Goal: Task Accomplishment & Management: Manage account settings

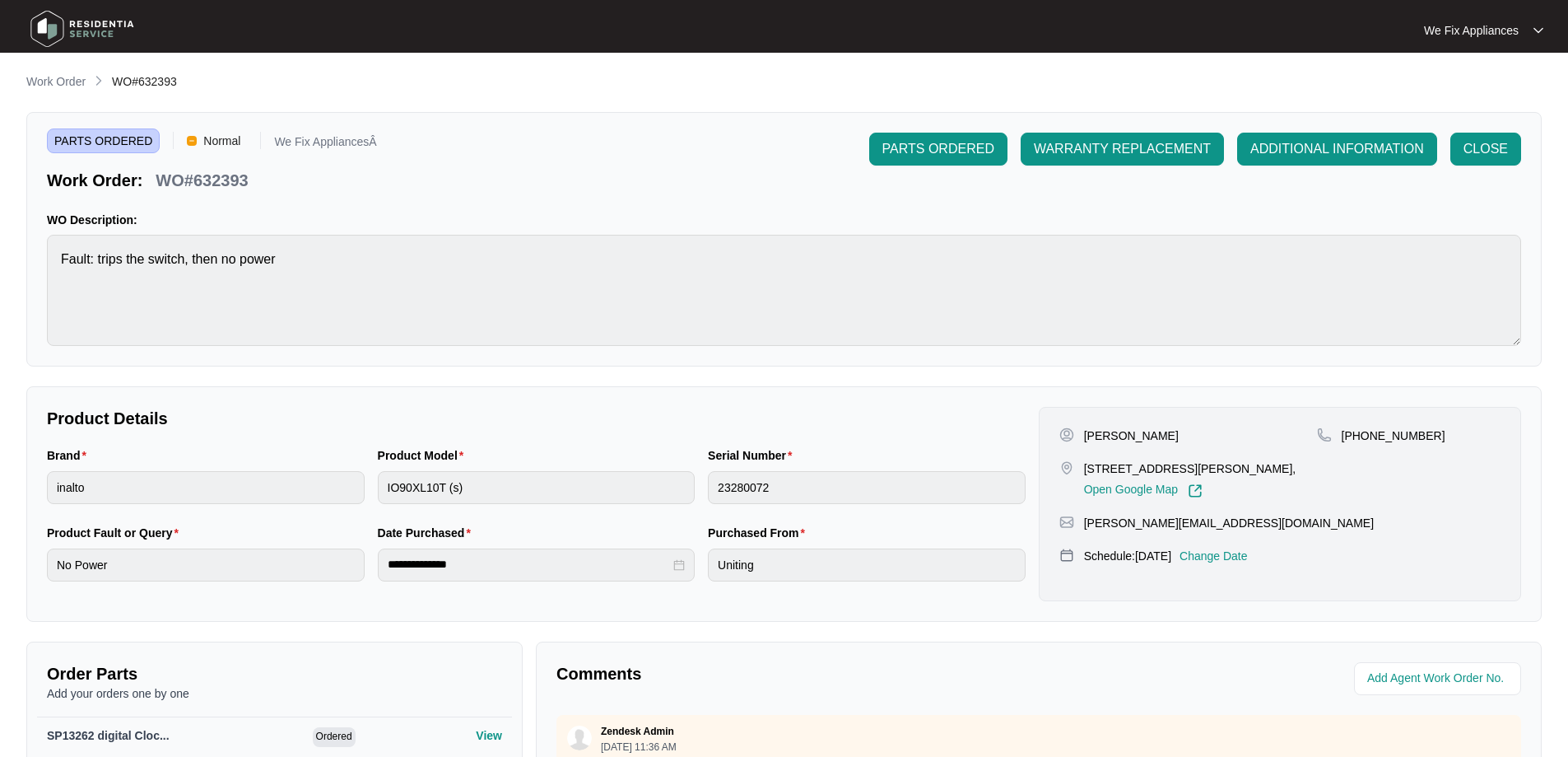
click at [81, 35] on img at bounding box center [82, 28] width 115 height 50
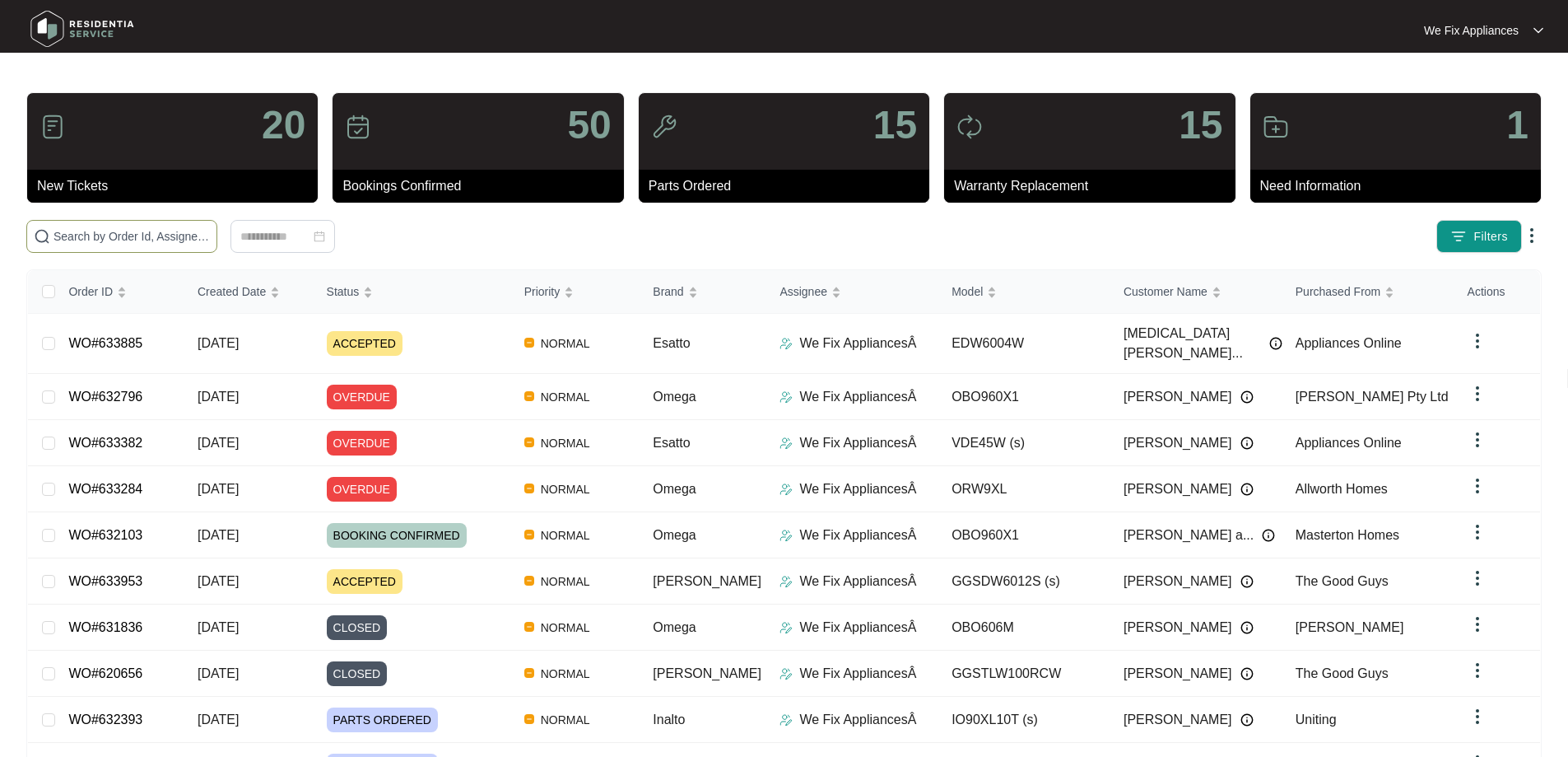
paste input "633953"
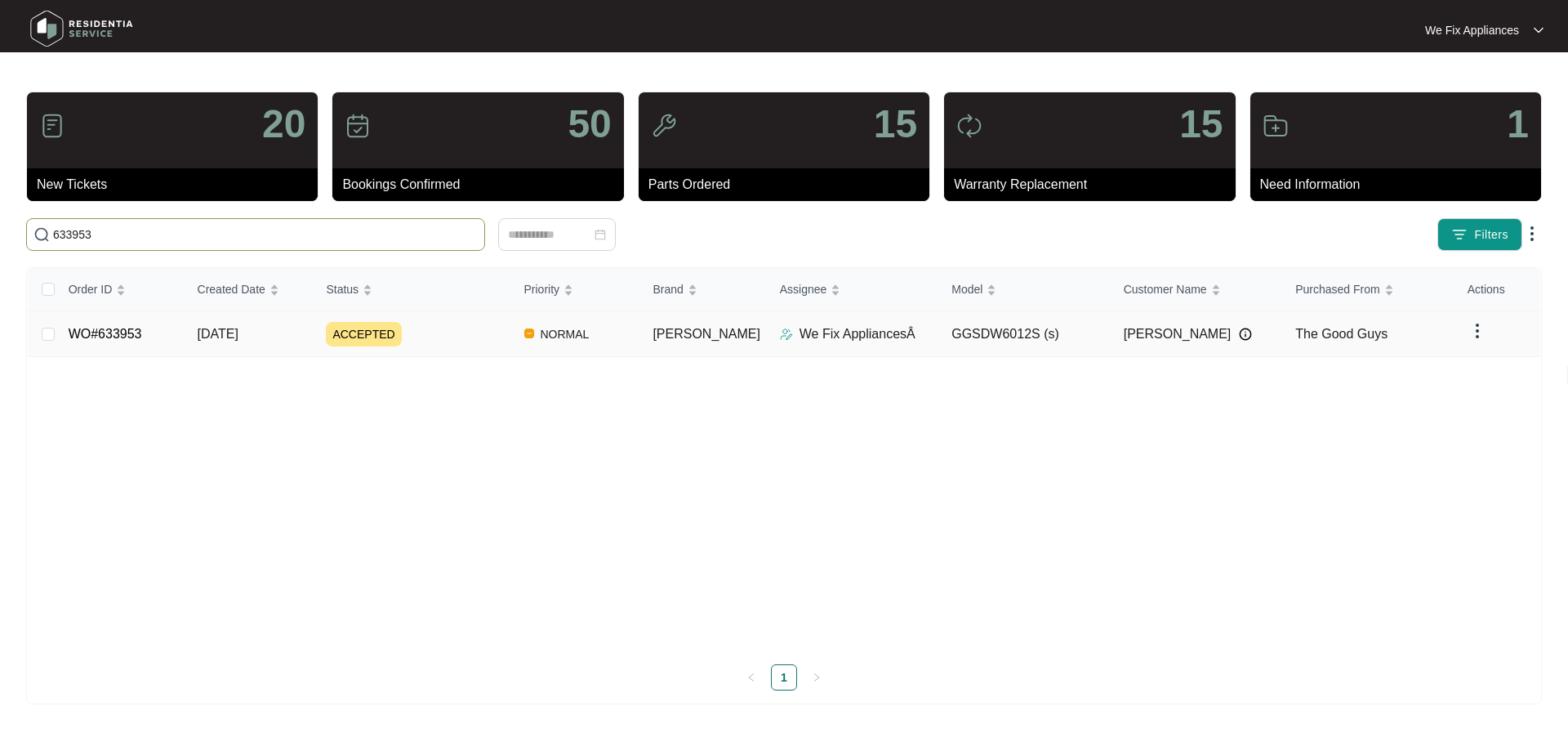
type input "633953"
click at [90, 327] on link "WO#633953" at bounding box center [105, 333] width 74 height 14
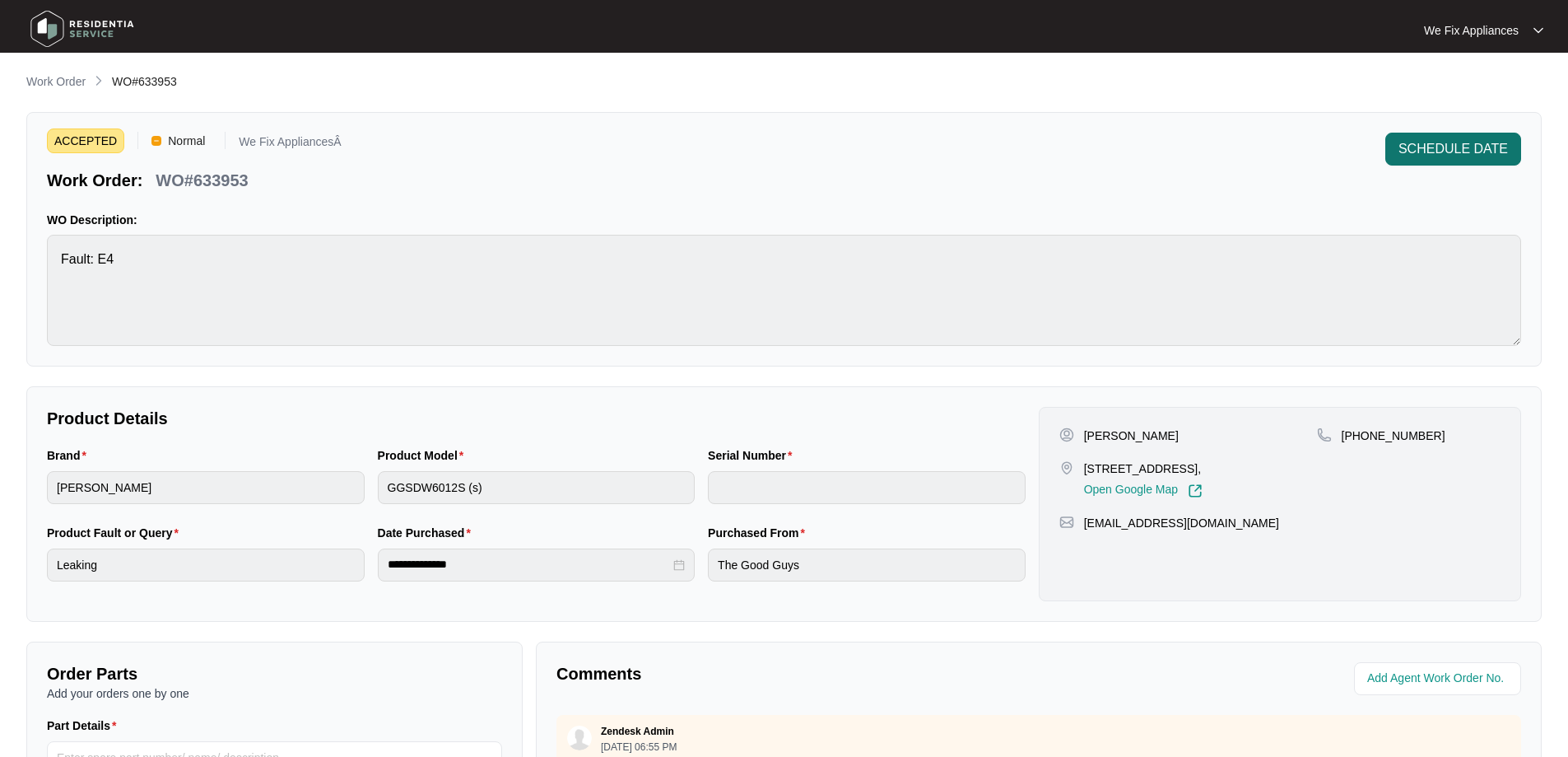
click at [1455, 147] on span "SCHEDULE DATE" at bounding box center [1453, 148] width 110 height 20
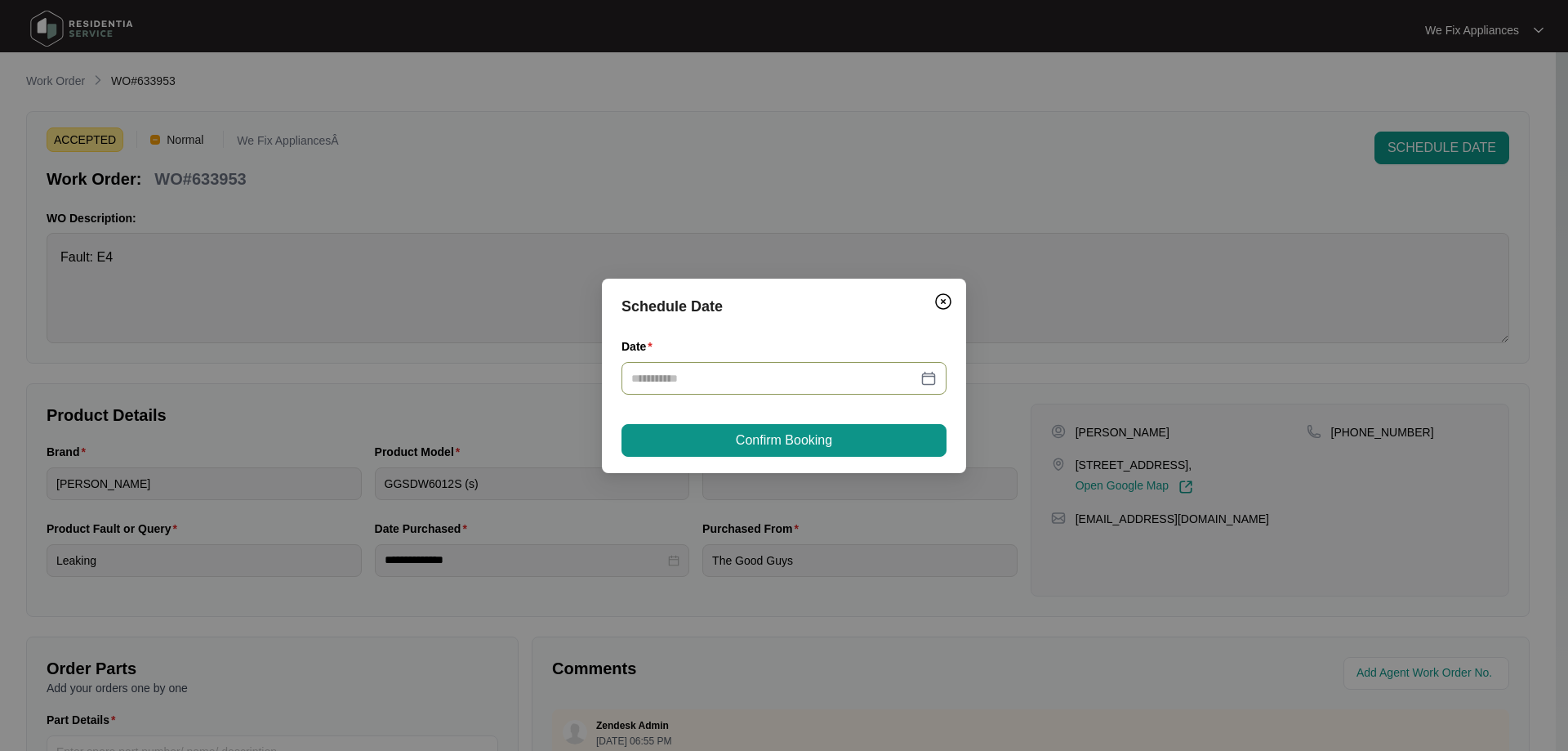
click at [693, 390] on div at bounding box center [784, 378] width 325 height 33
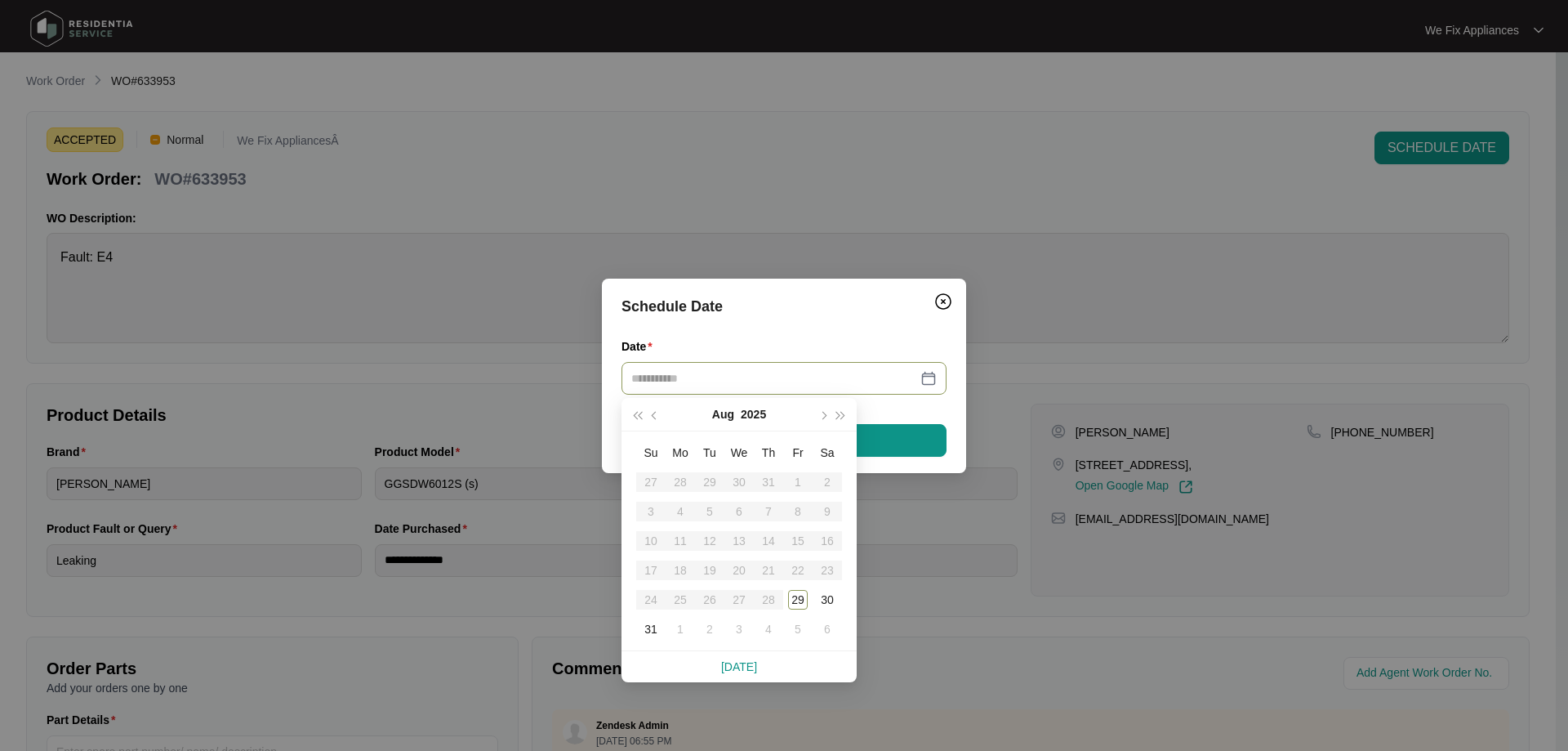
type input "**********"
click at [744, 633] on div "3" at bounding box center [739, 628] width 20 height 20
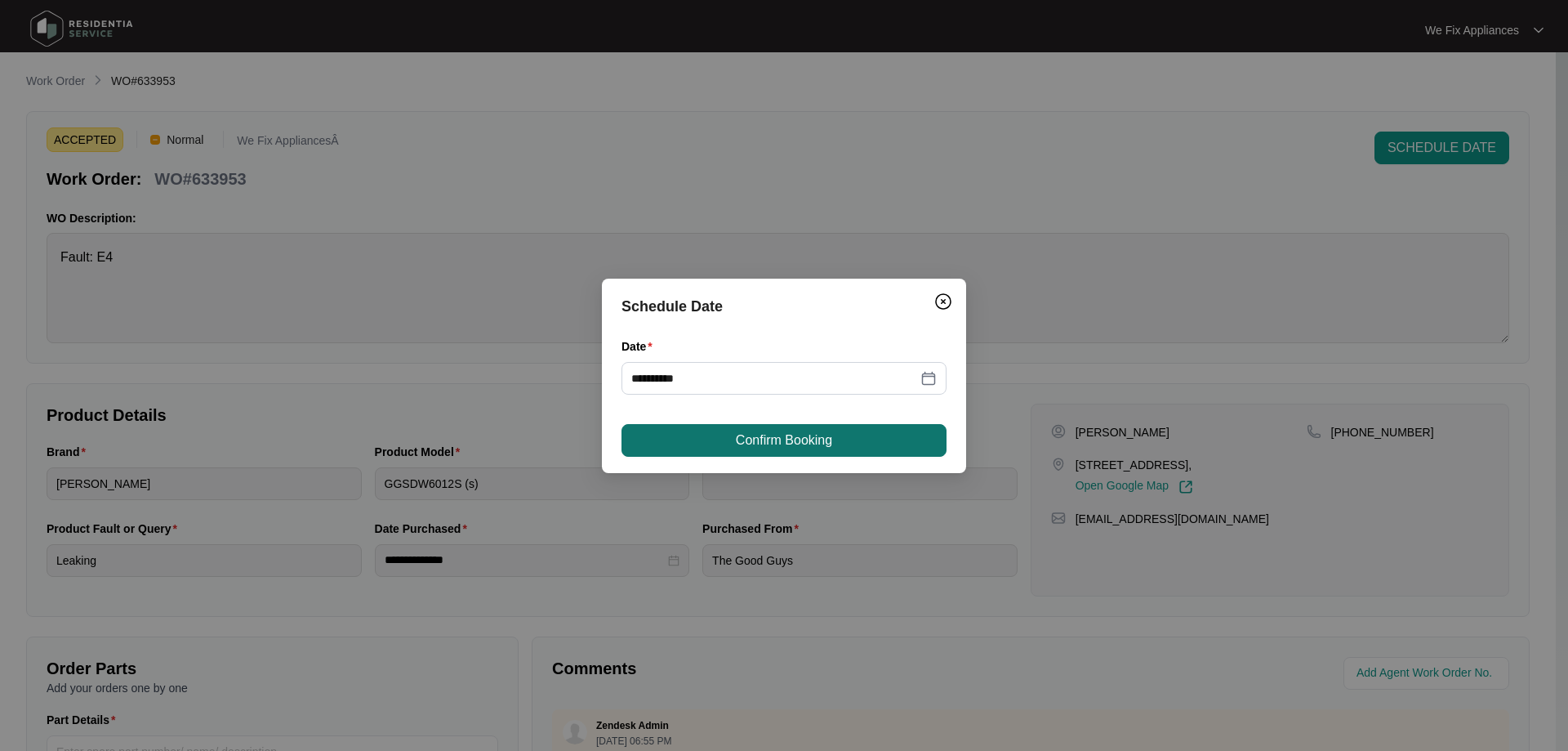
click at [799, 454] on button "Confirm Booking" at bounding box center [784, 439] width 325 height 33
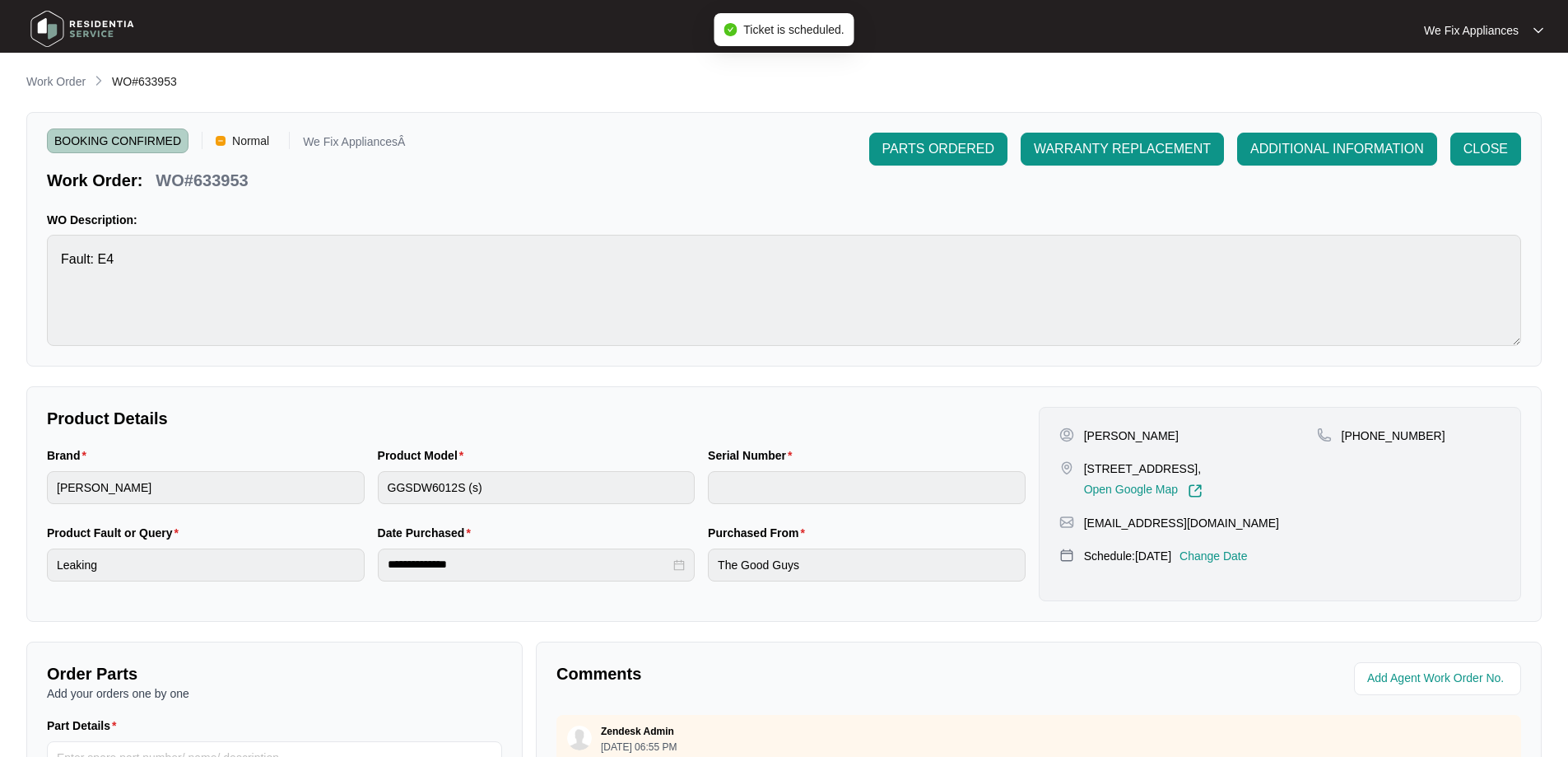
click at [94, 23] on img at bounding box center [82, 28] width 115 height 50
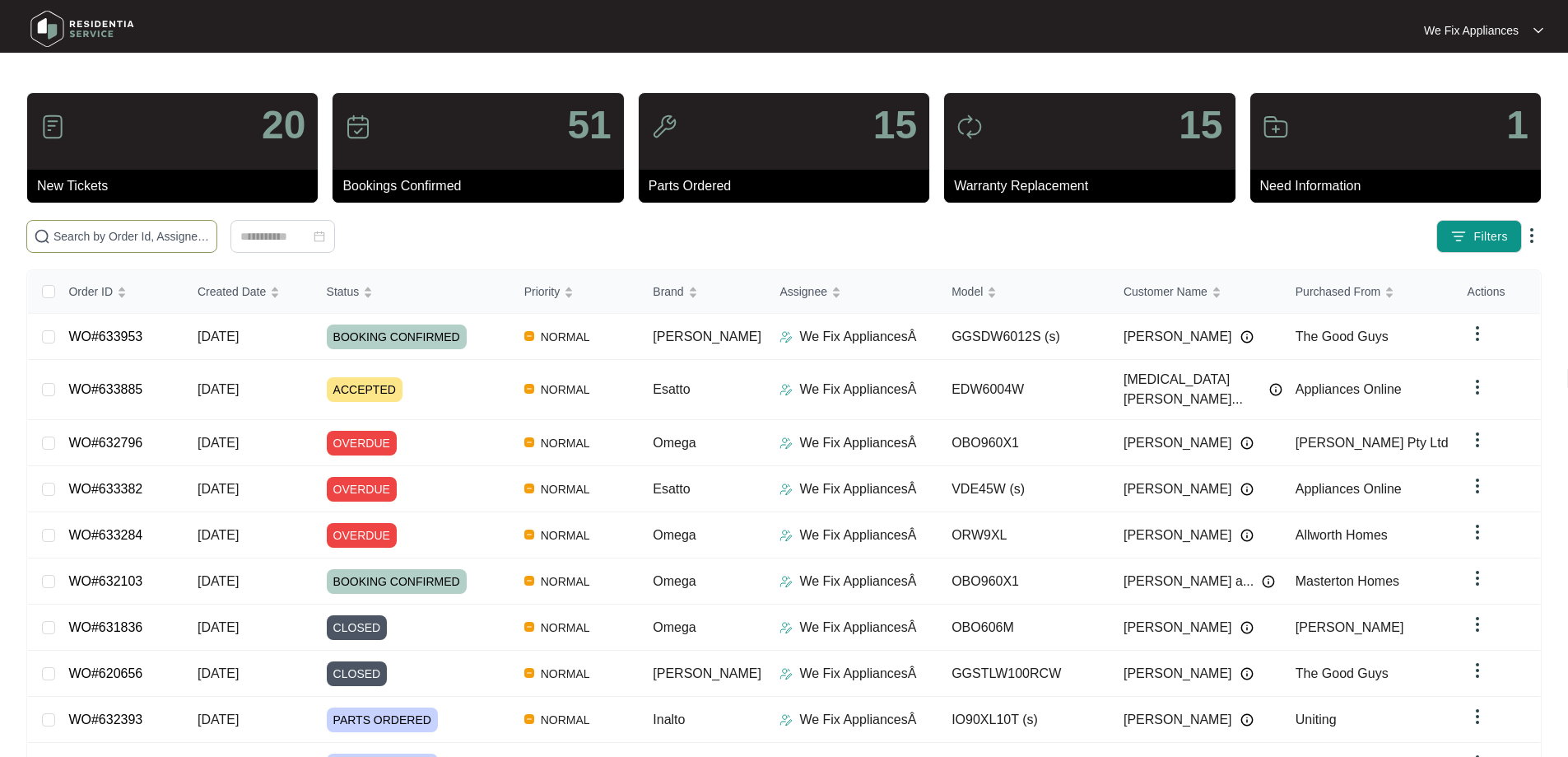
paste input "633885"
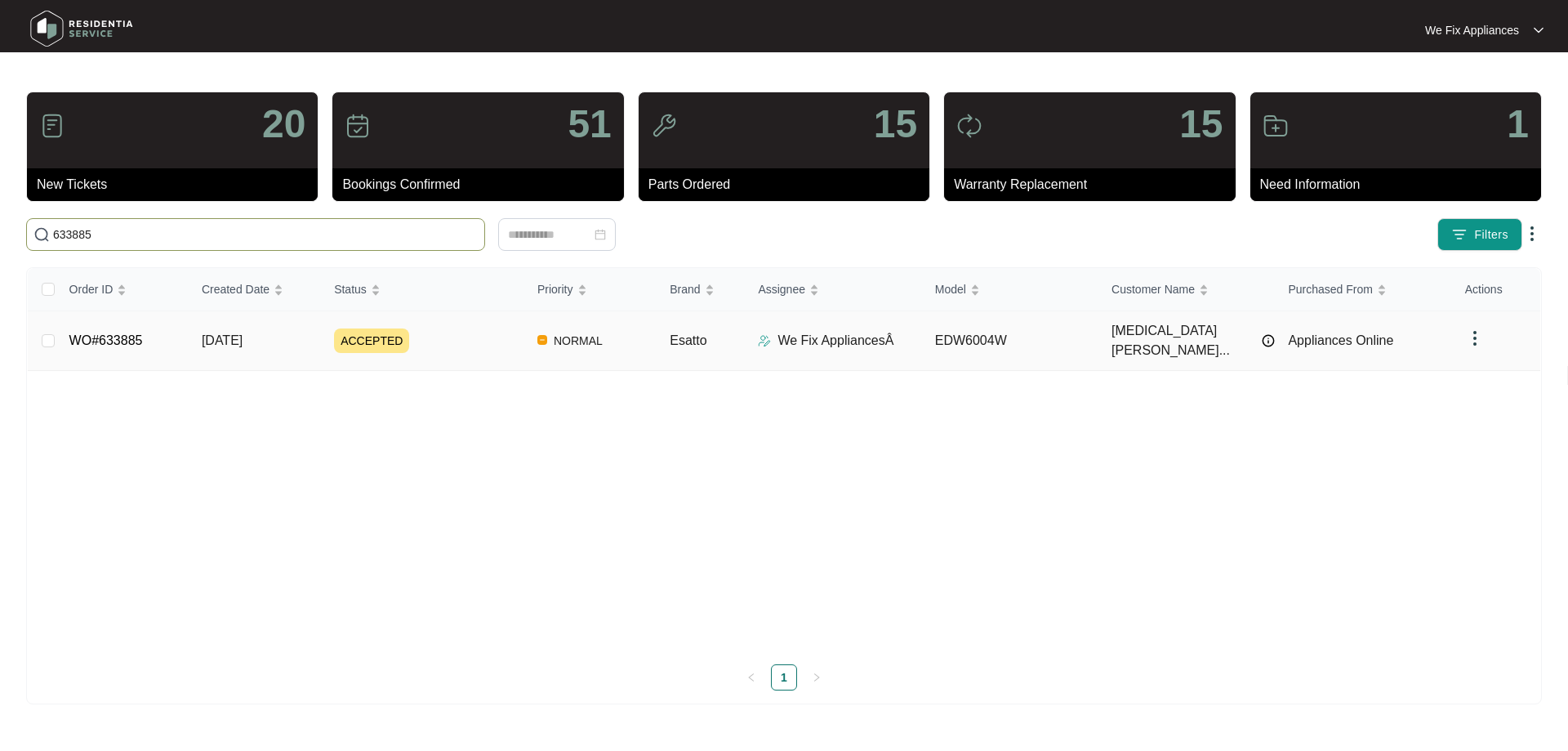
type input "633885"
click at [118, 342] on td "WO#633885" at bounding box center [123, 341] width 132 height 60
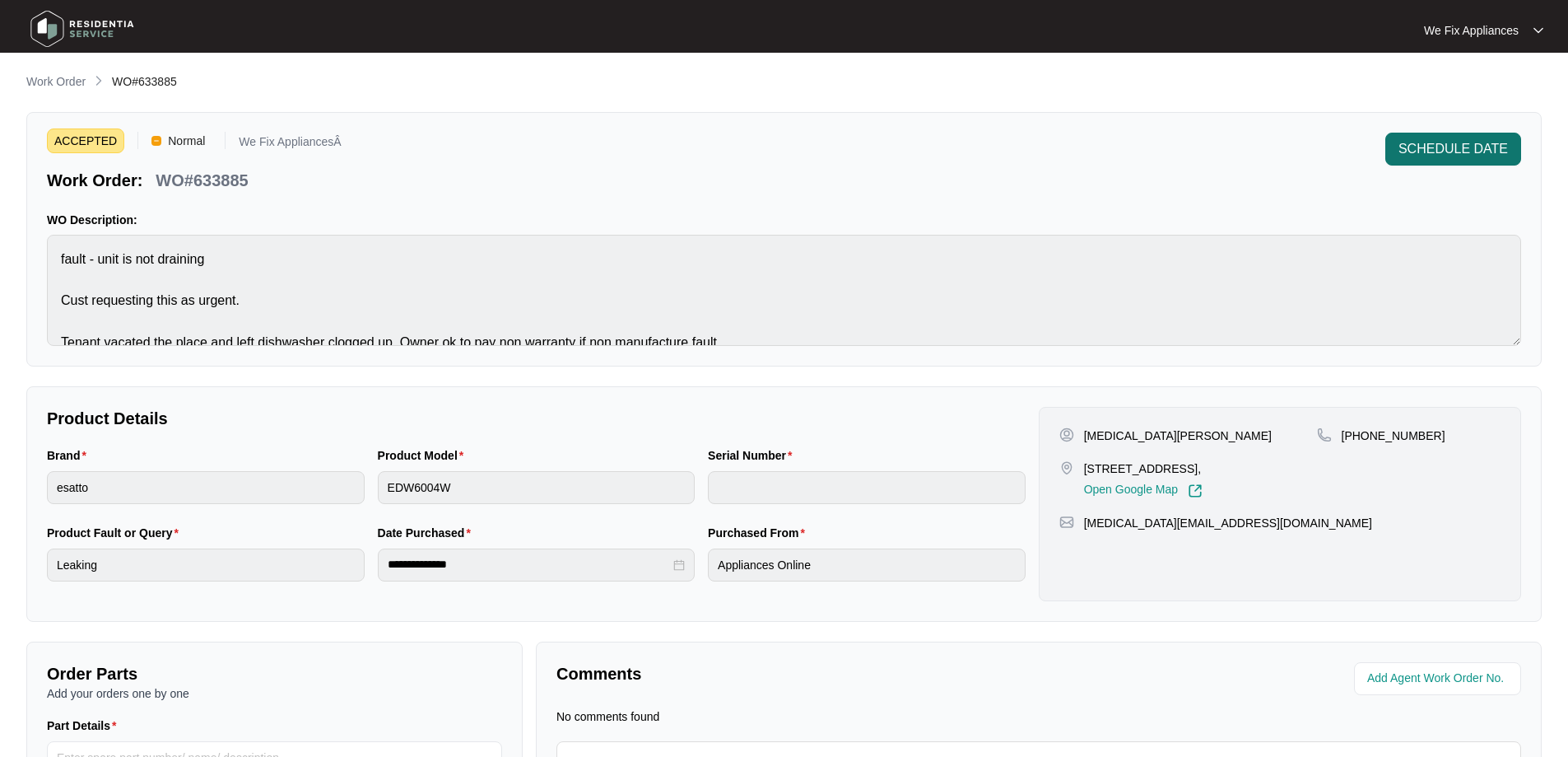
click at [1483, 158] on span "SCHEDULE DATE" at bounding box center [1453, 148] width 110 height 20
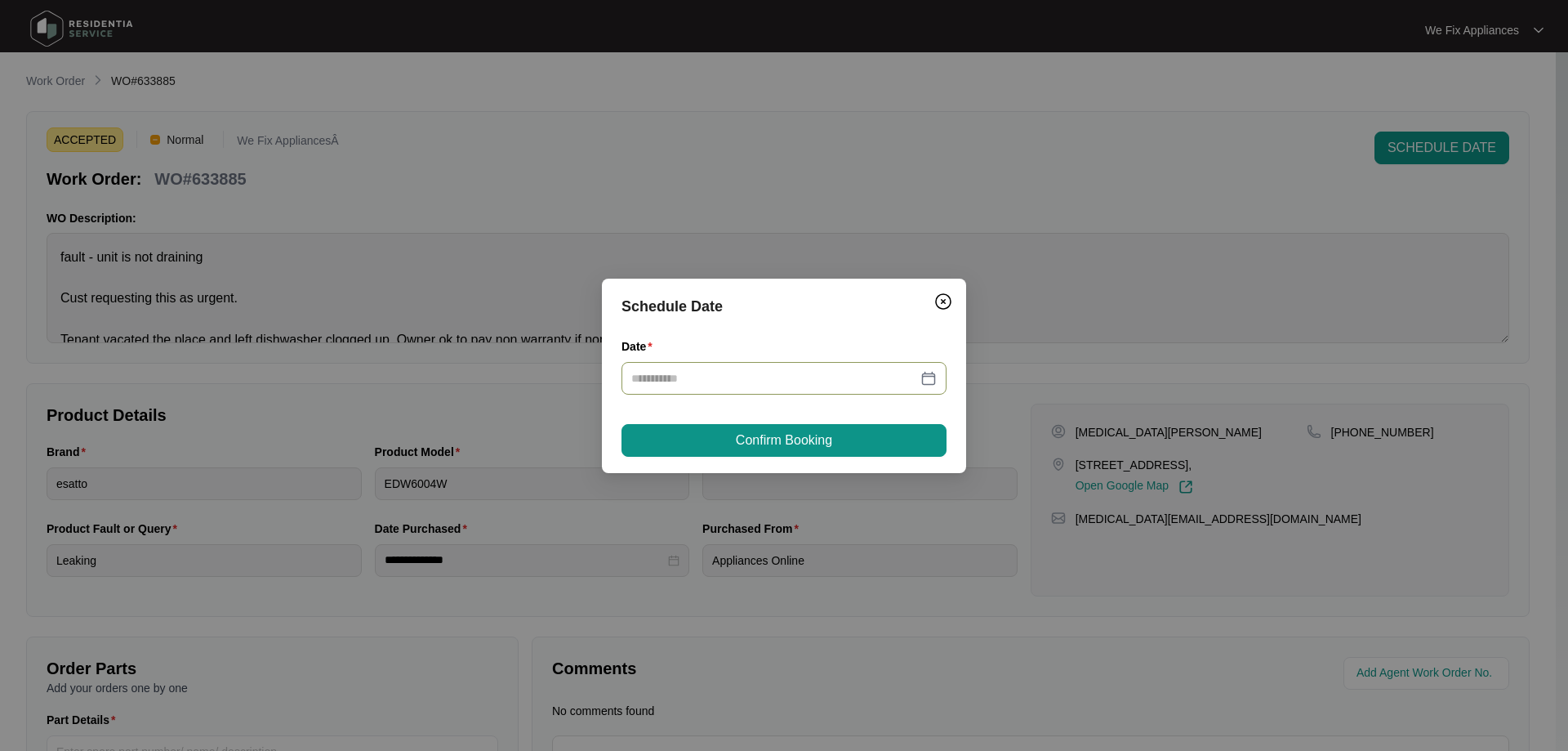
click at [809, 368] on div at bounding box center [784, 378] width 325 height 33
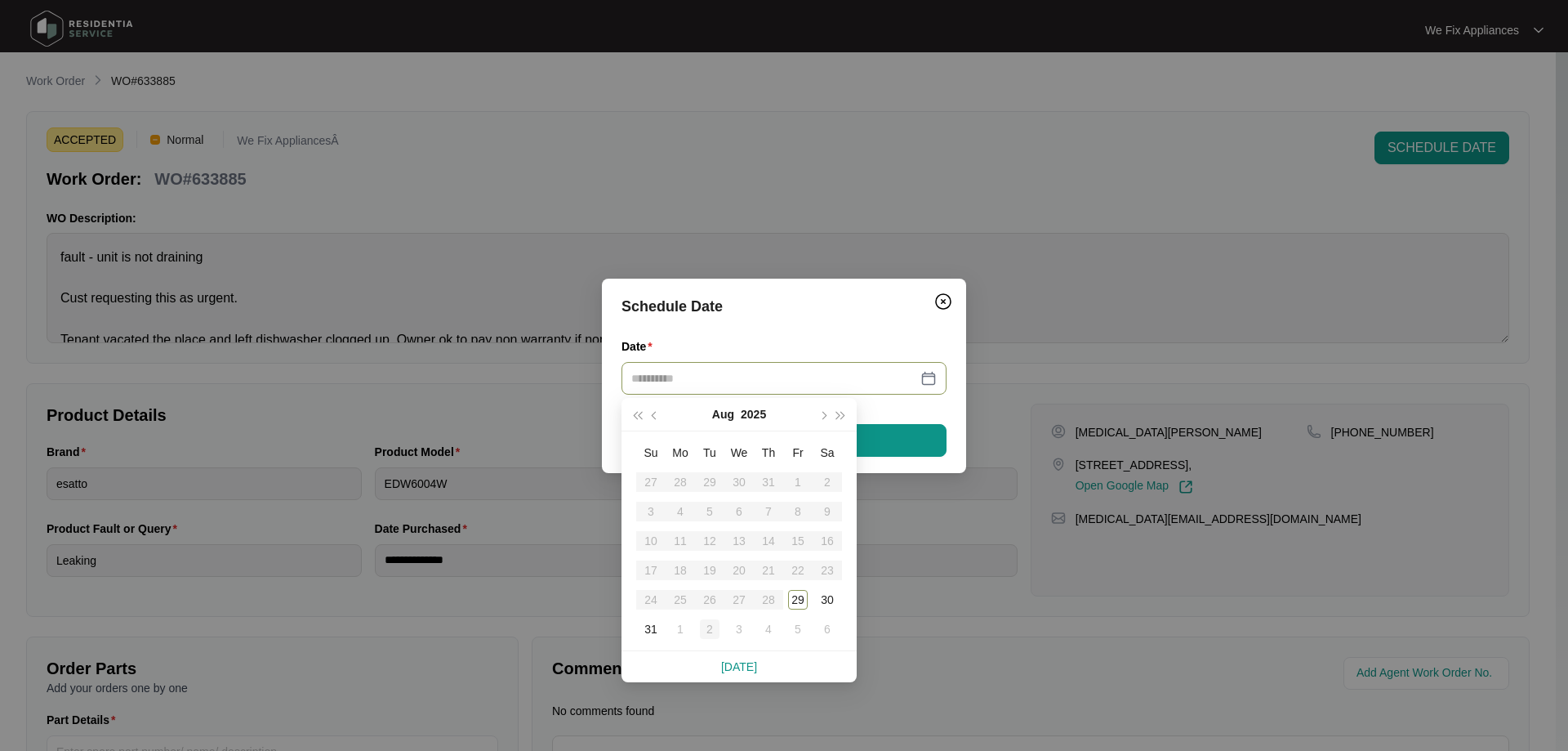
type input "**********"
click at [709, 622] on div "2" at bounding box center [709, 628] width 20 height 20
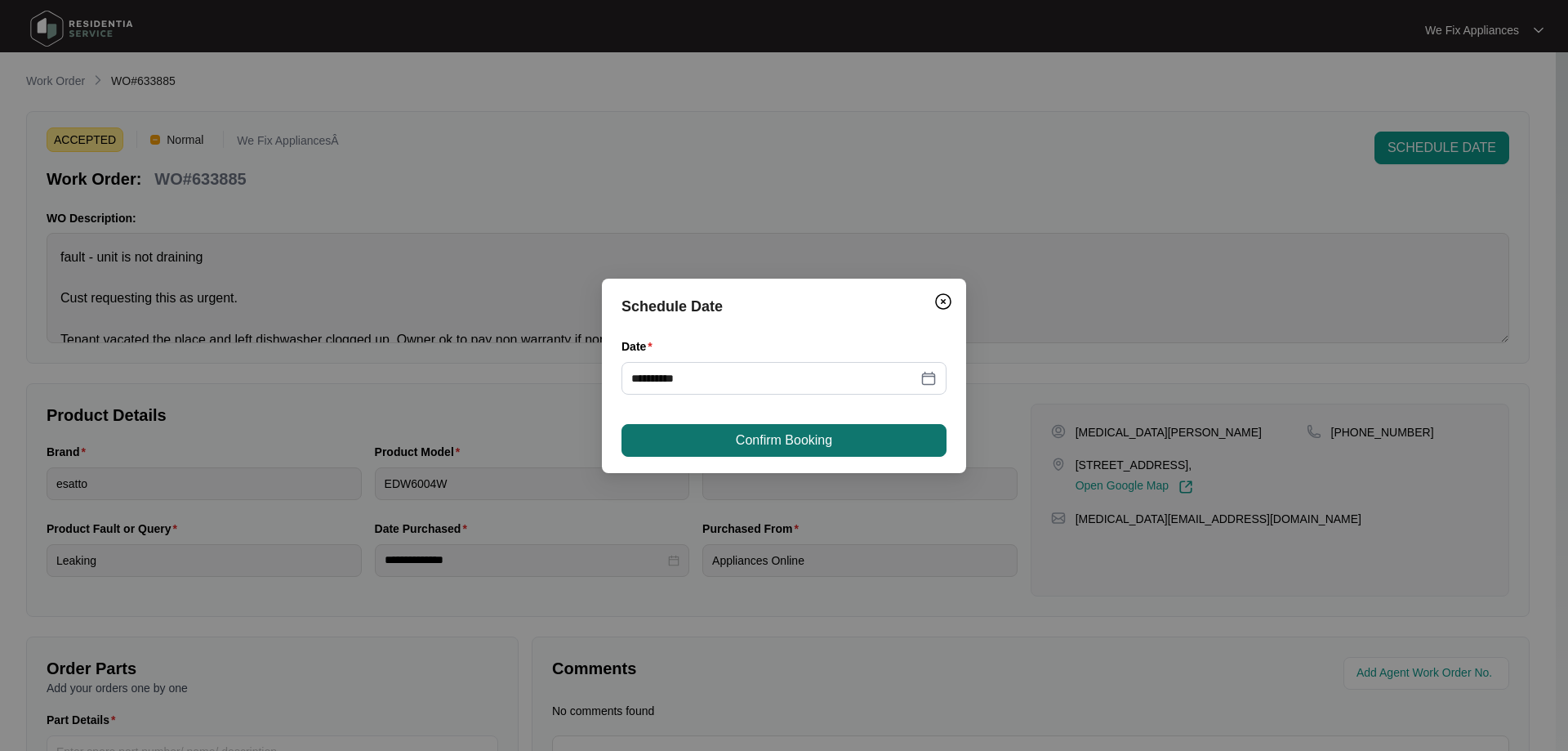
click at [811, 438] on span "Confirm Booking" at bounding box center [784, 440] width 97 height 20
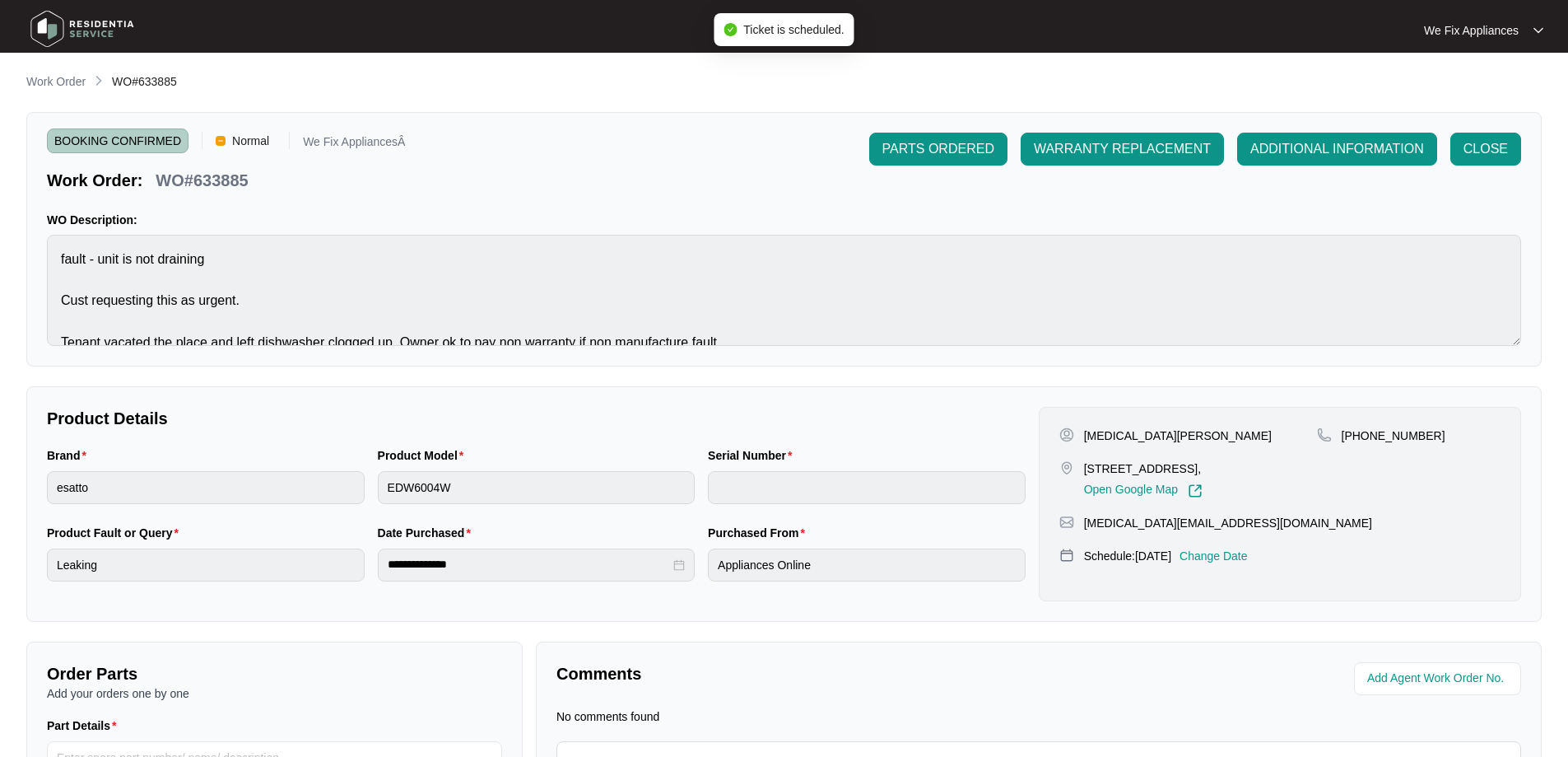
click at [73, 19] on img at bounding box center [82, 28] width 115 height 50
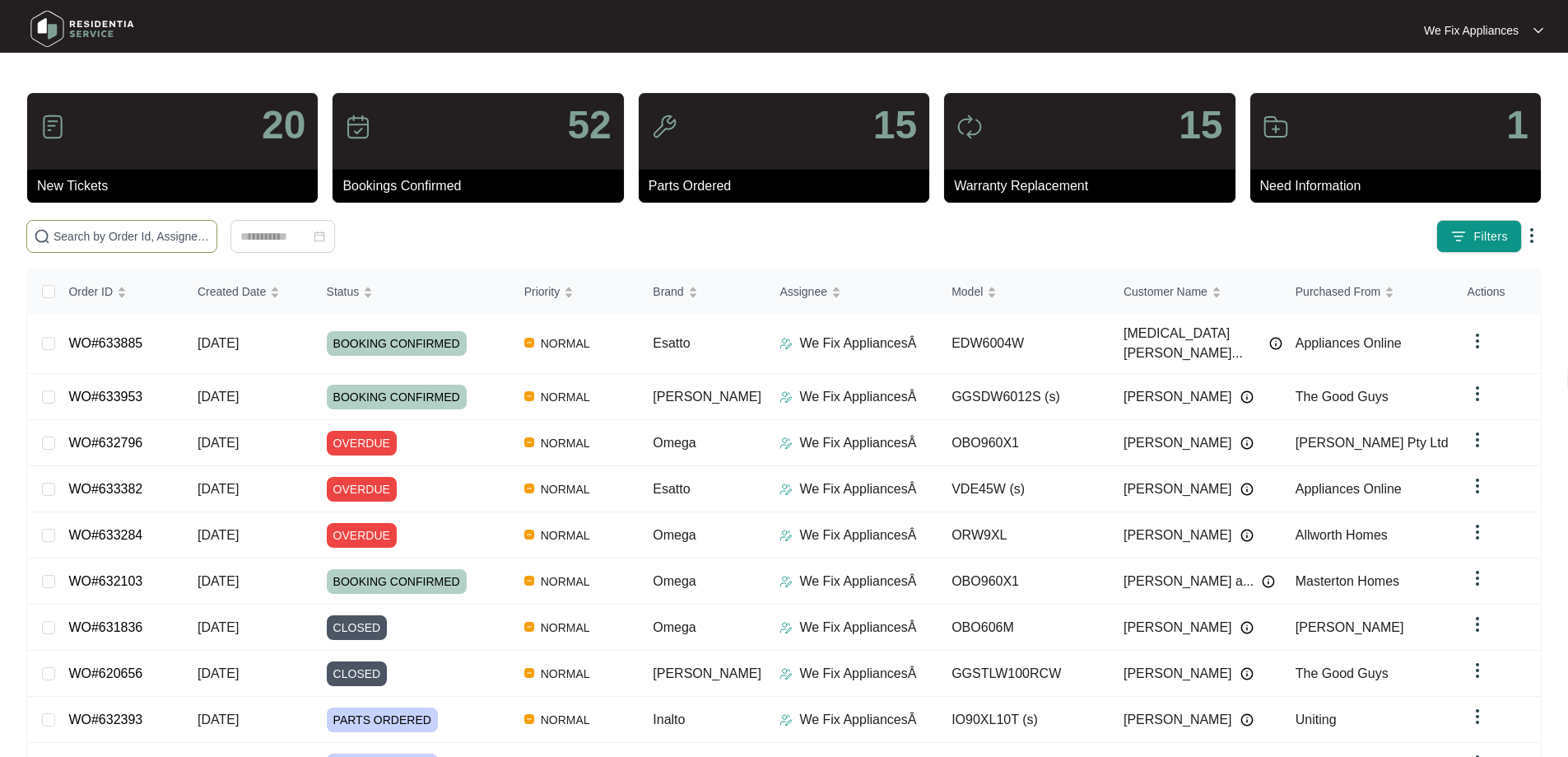
paste input "633770"
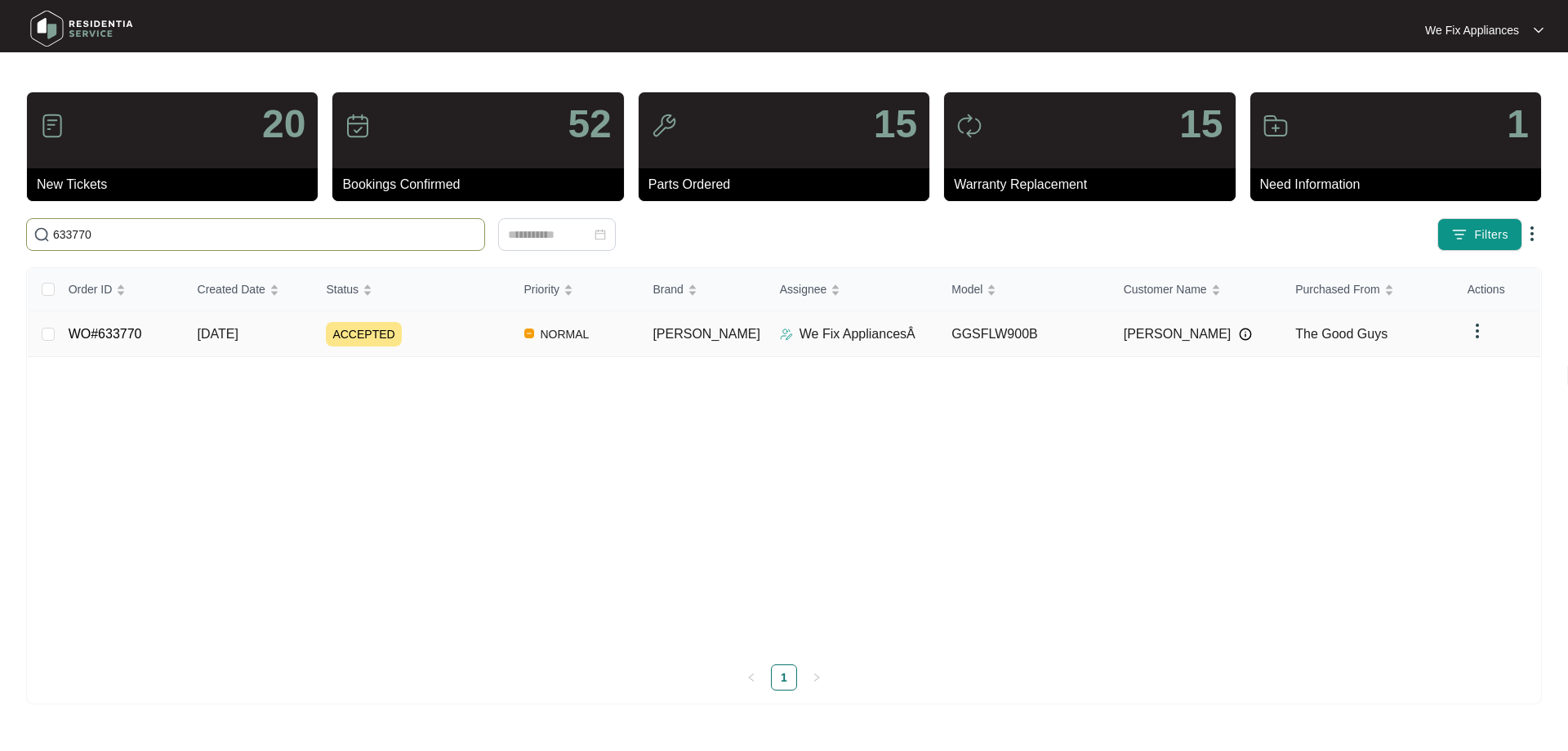
type input "633770"
click at [139, 328] on link "WO#633770" at bounding box center [105, 333] width 74 height 14
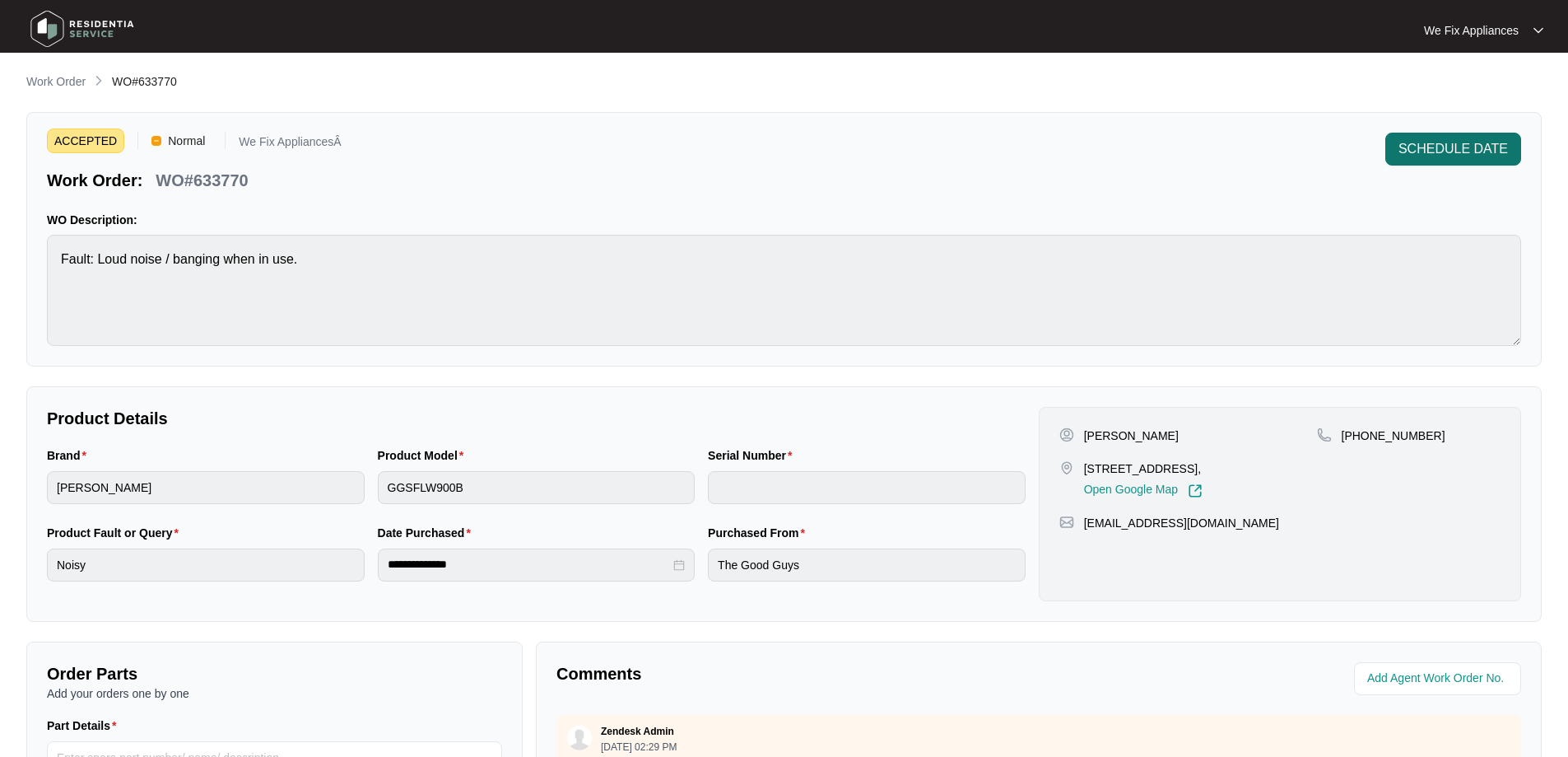
click at [1436, 148] on span "SCHEDULE DATE" at bounding box center [1453, 148] width 110 height 20
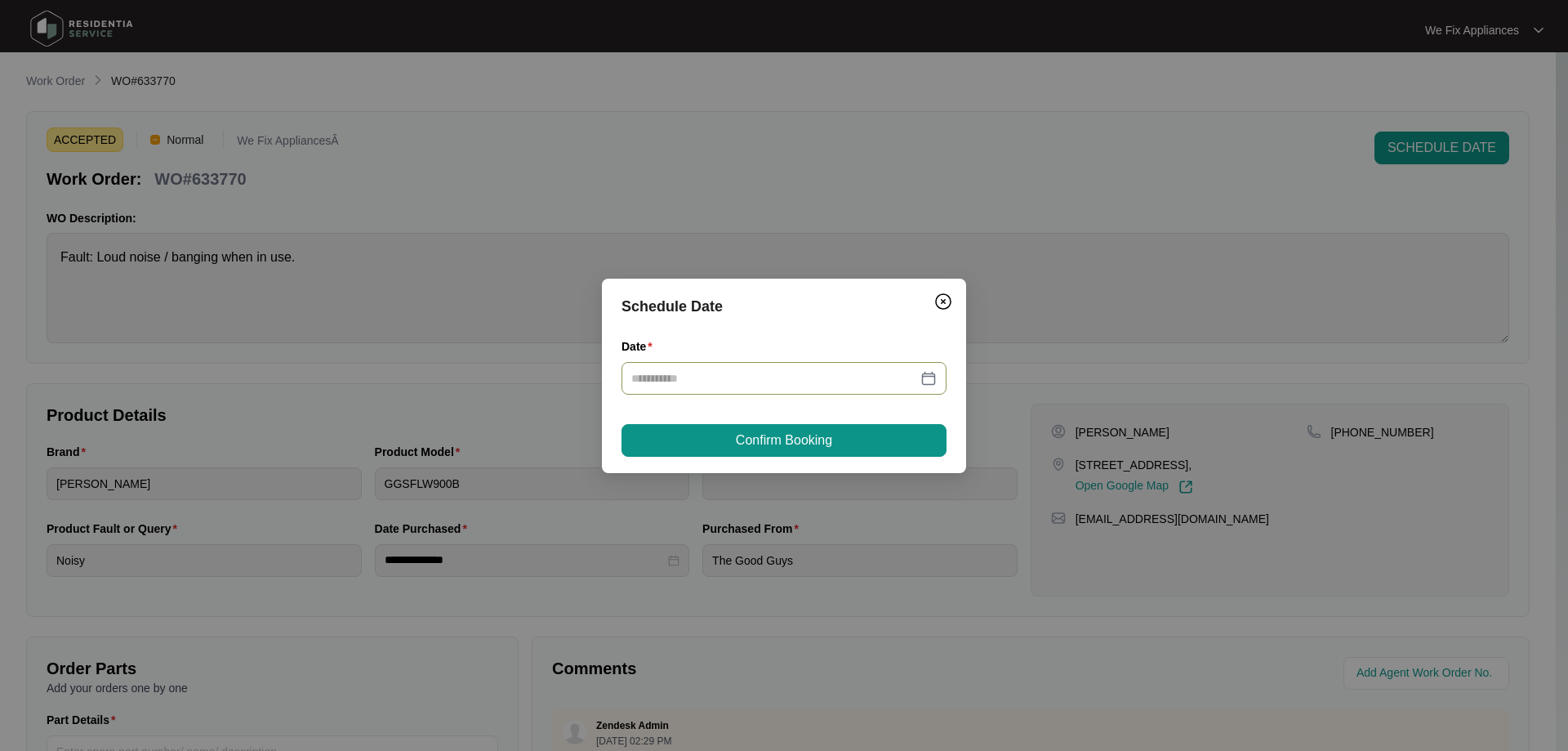
click at [695, 370] on input "Date" at bounding box center [773, 378] width 286 height 18
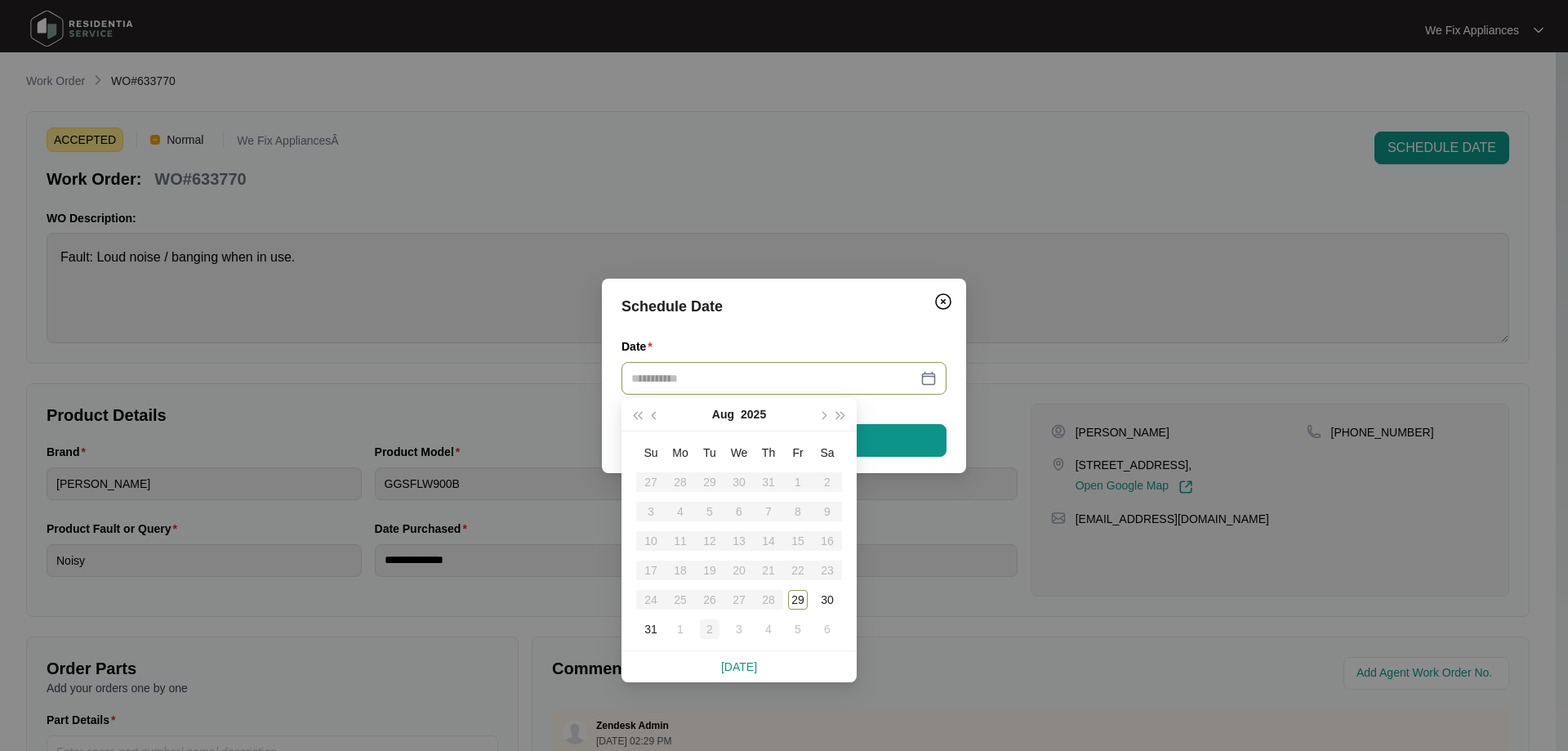
type input "**********"
click at [715, 636] on div "2" at bounding box center [709, 628] width 20 height 20
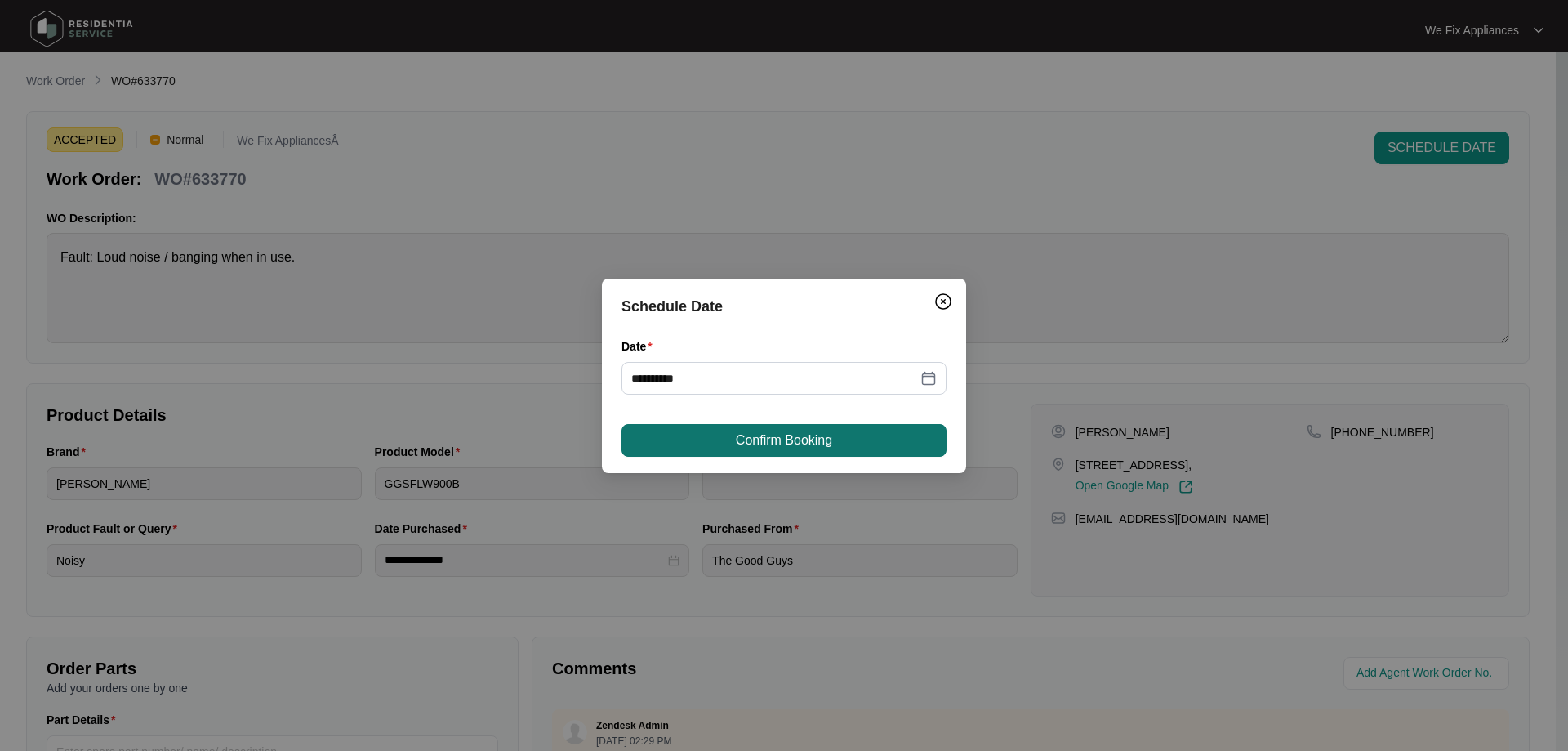
click at [821, 445] on span "Confirm Booking" at bounding box center [784, 440] width 97 height 20
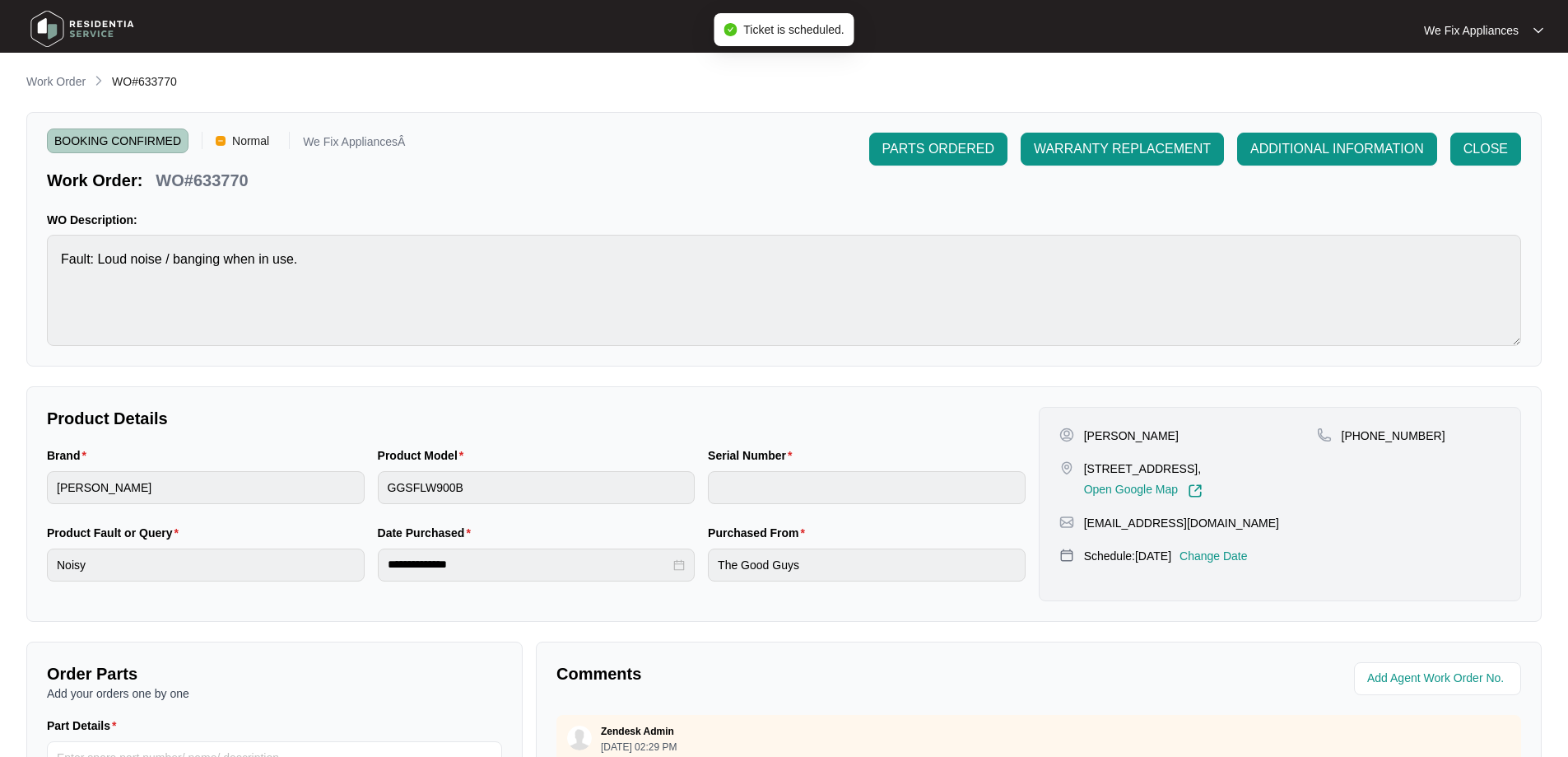
click at [86, 23] on img at bounding box center [82, 28] width 115 height 50
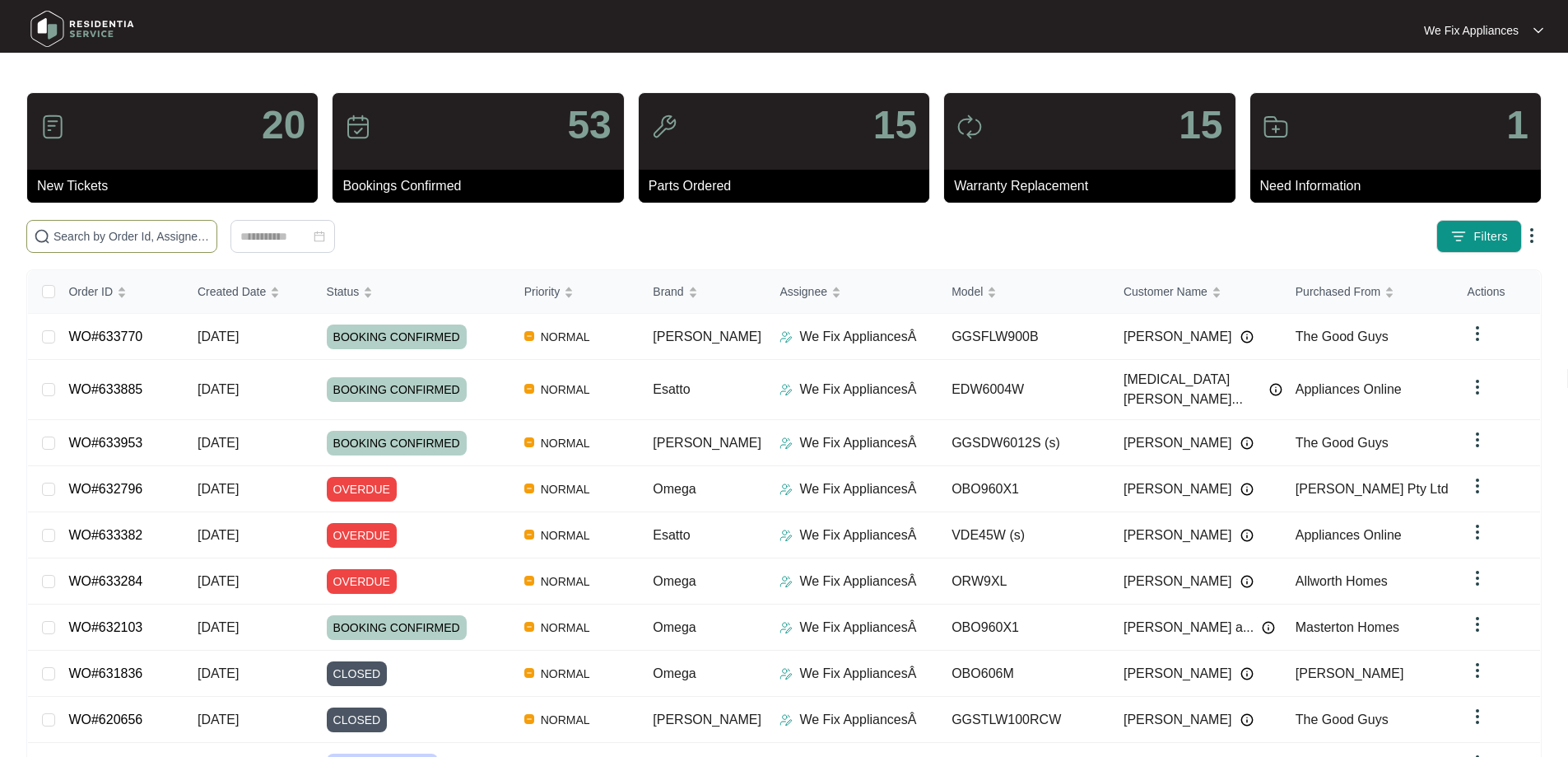
paste input "633816"
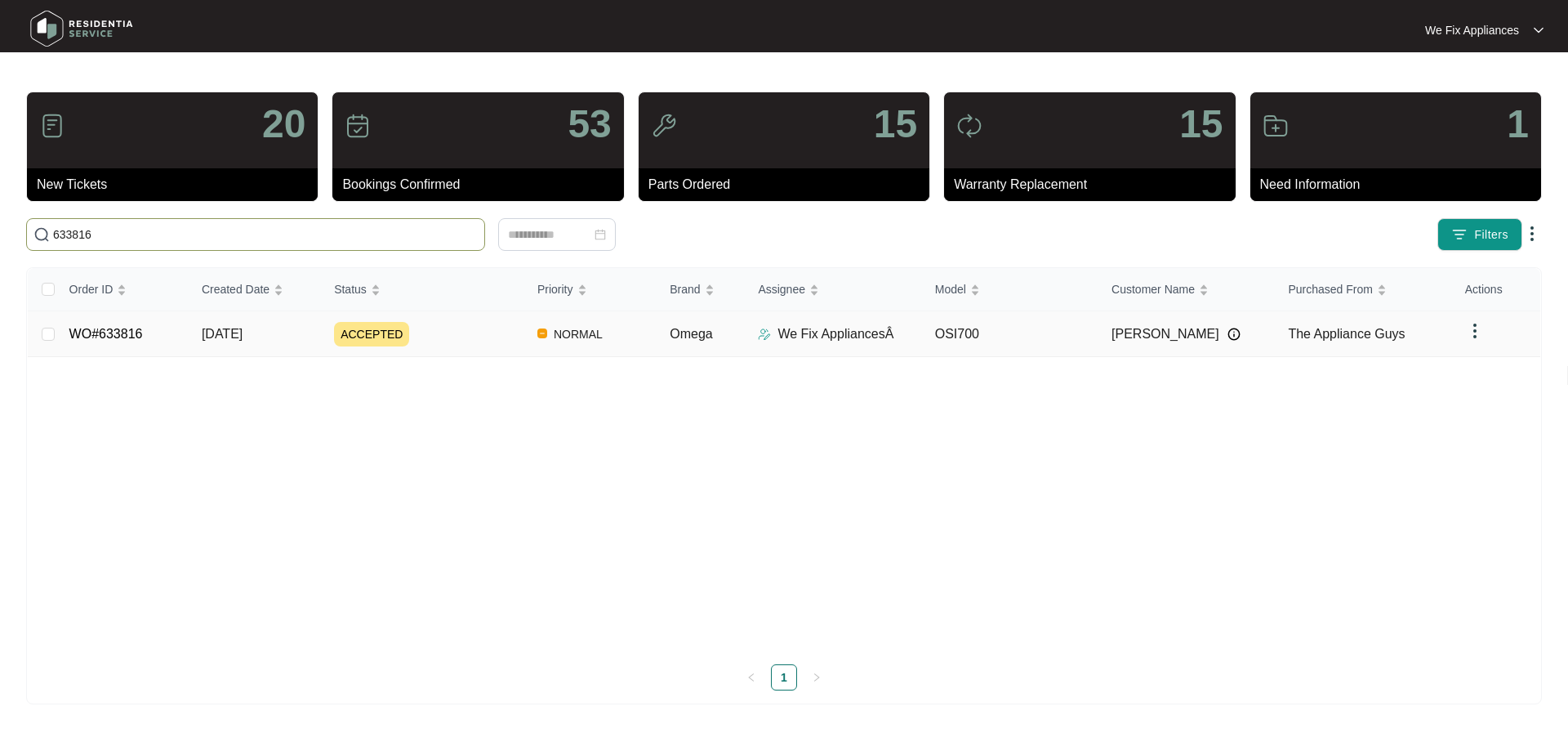
type input "633816"
click at [126, 330] on link "WO#633816" at bounding box center [106, 333] width 74 height 14
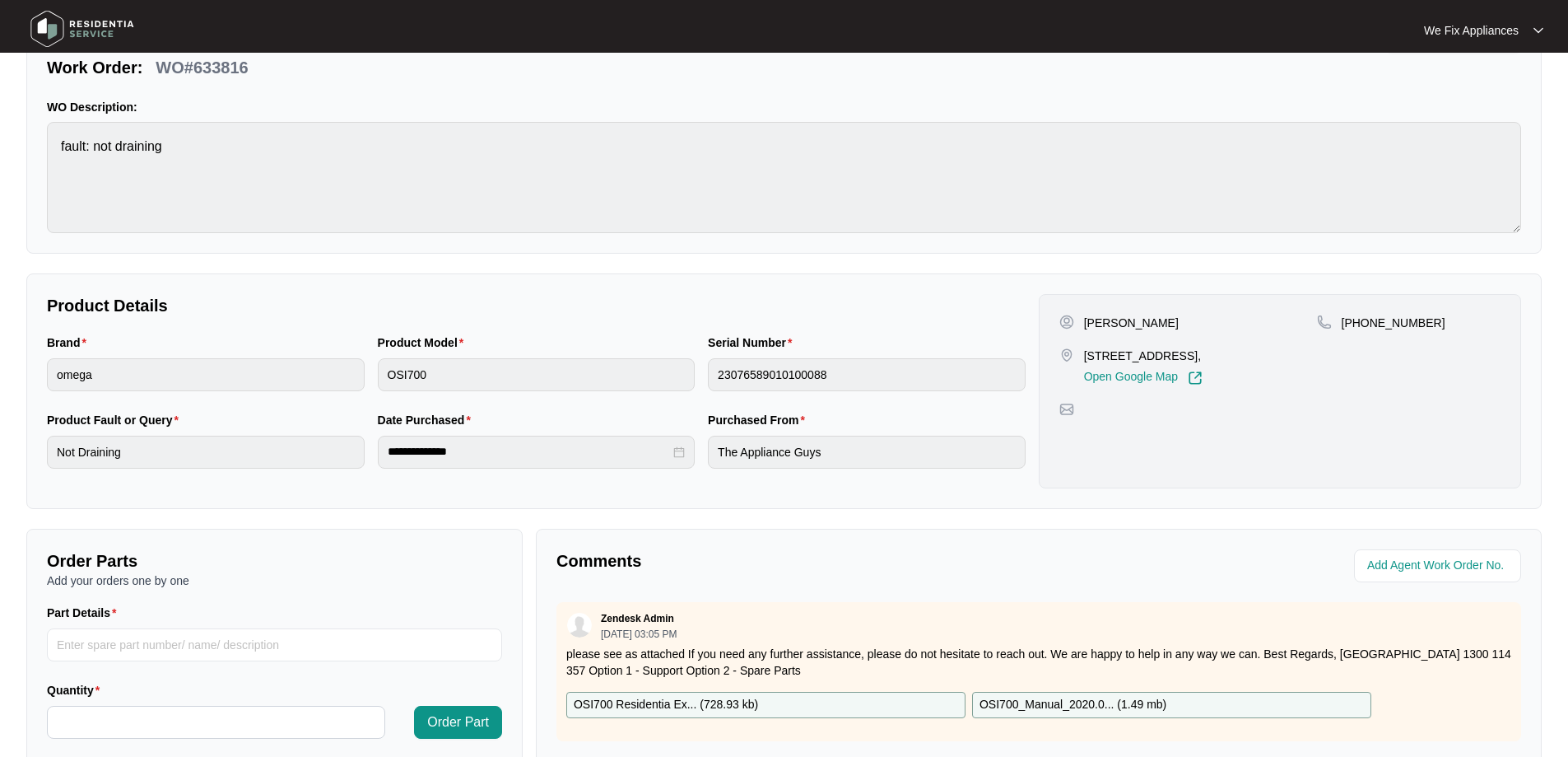
scroll to position [336, 0]
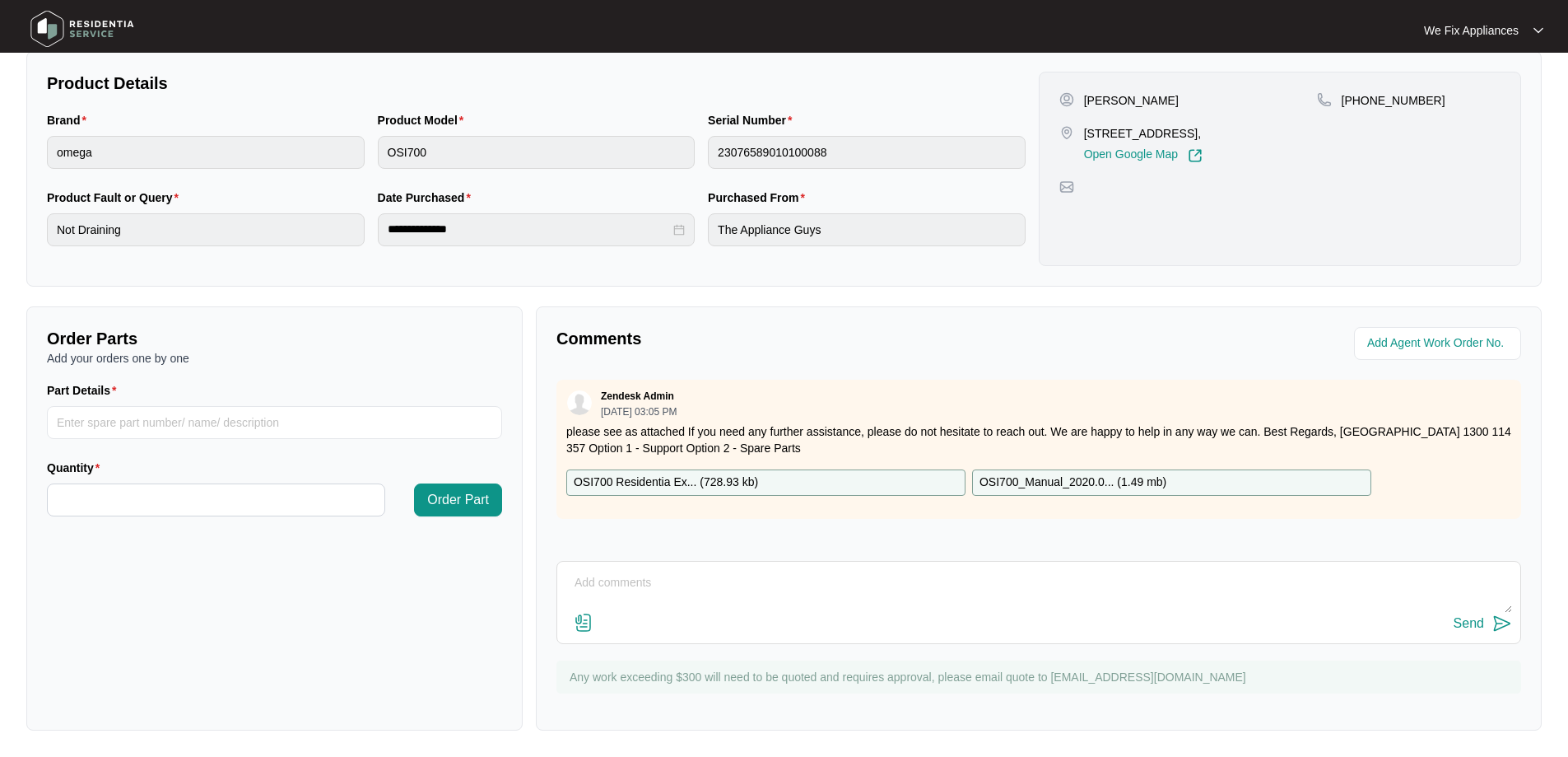
click at [685, 589] on textarea at bounding box center [1038, 591] width 946 height 43
type textarea "Hi team, just fyi- left msg for customer to call back thank you."
click at [1470, 625] on div "Send" at bounding box center [1469, 623] width 30 height 15
click at [97, 11] on img at bounding box center [82, 28] width 115 height 50
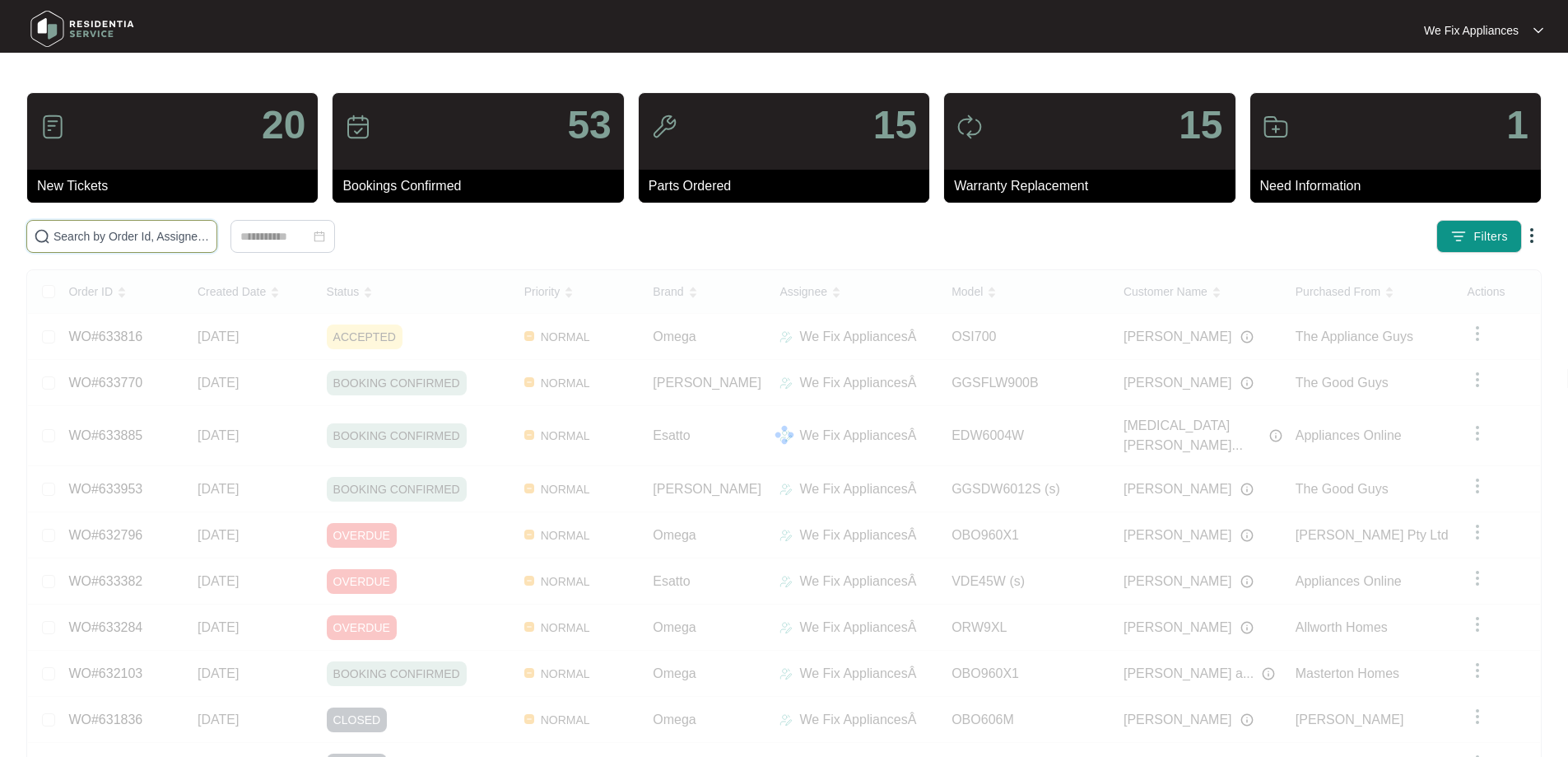
drag, startPoint x: 141, startPoint y: 223, endPoint x: 128, endPoint y: 231, distance: 15.3
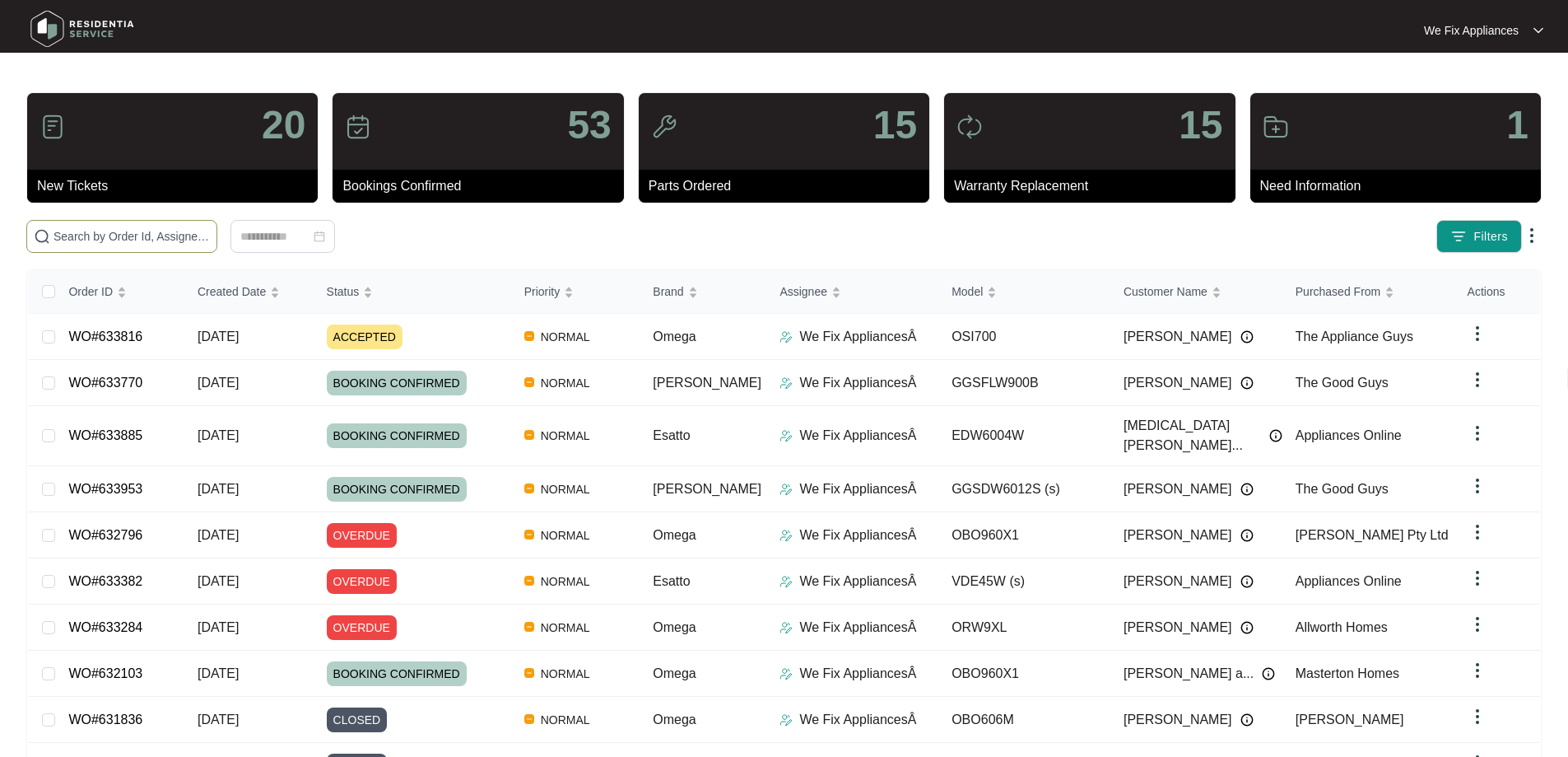
paste input "632796"
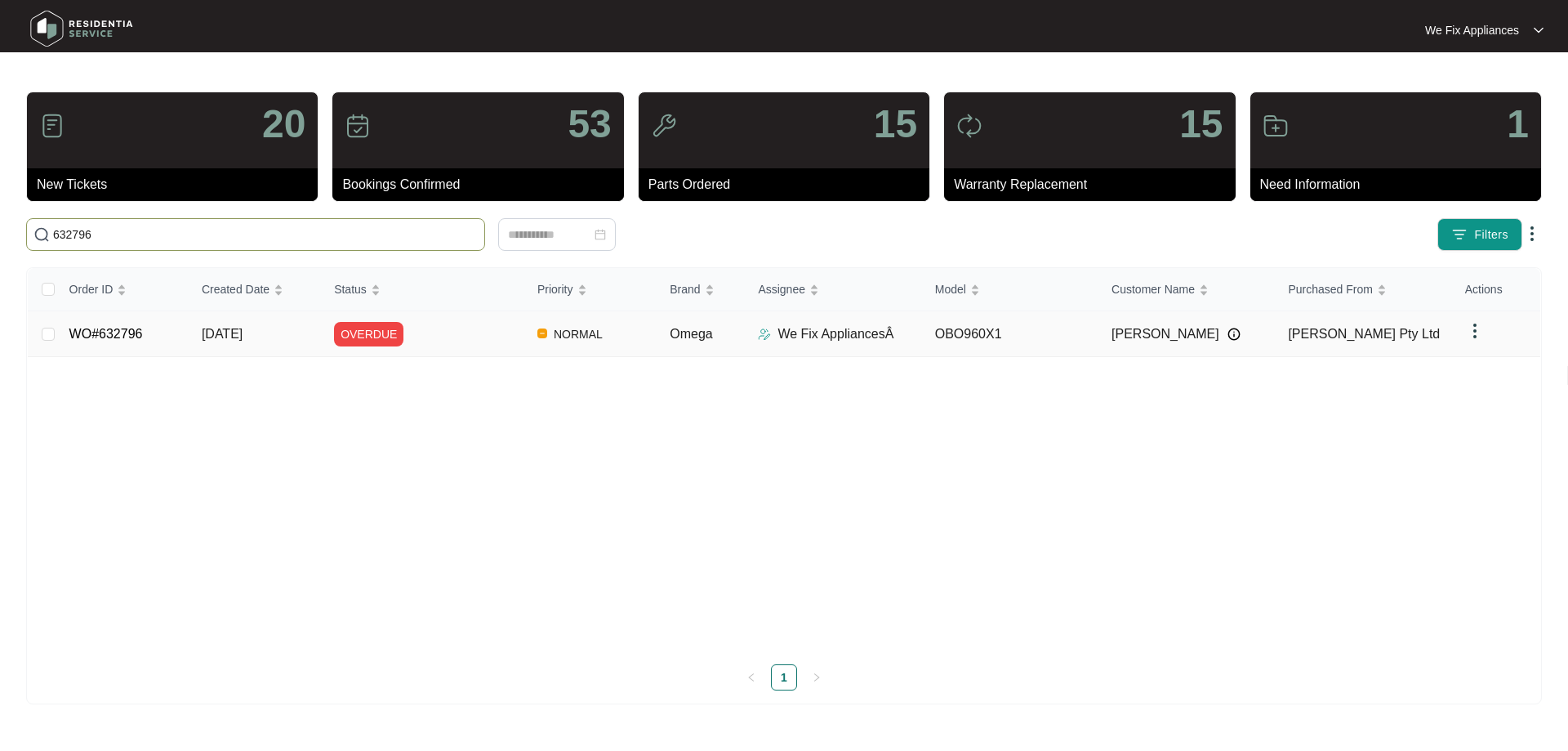
type input "632796"
click at [120, 330] on link "WO#632796" at bounding box center [106, 333] width 74 height 14
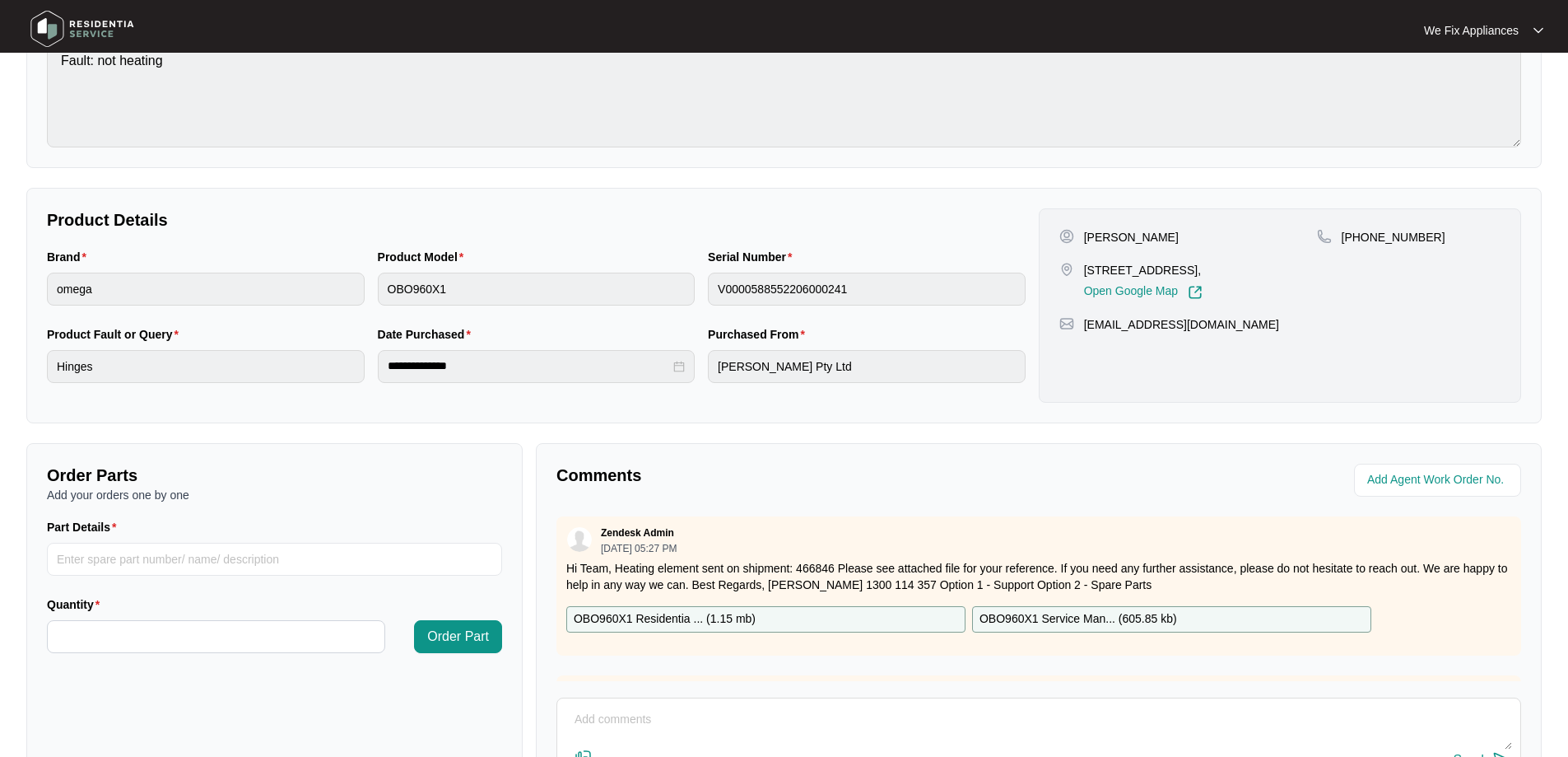
scroll to position [329, 0]
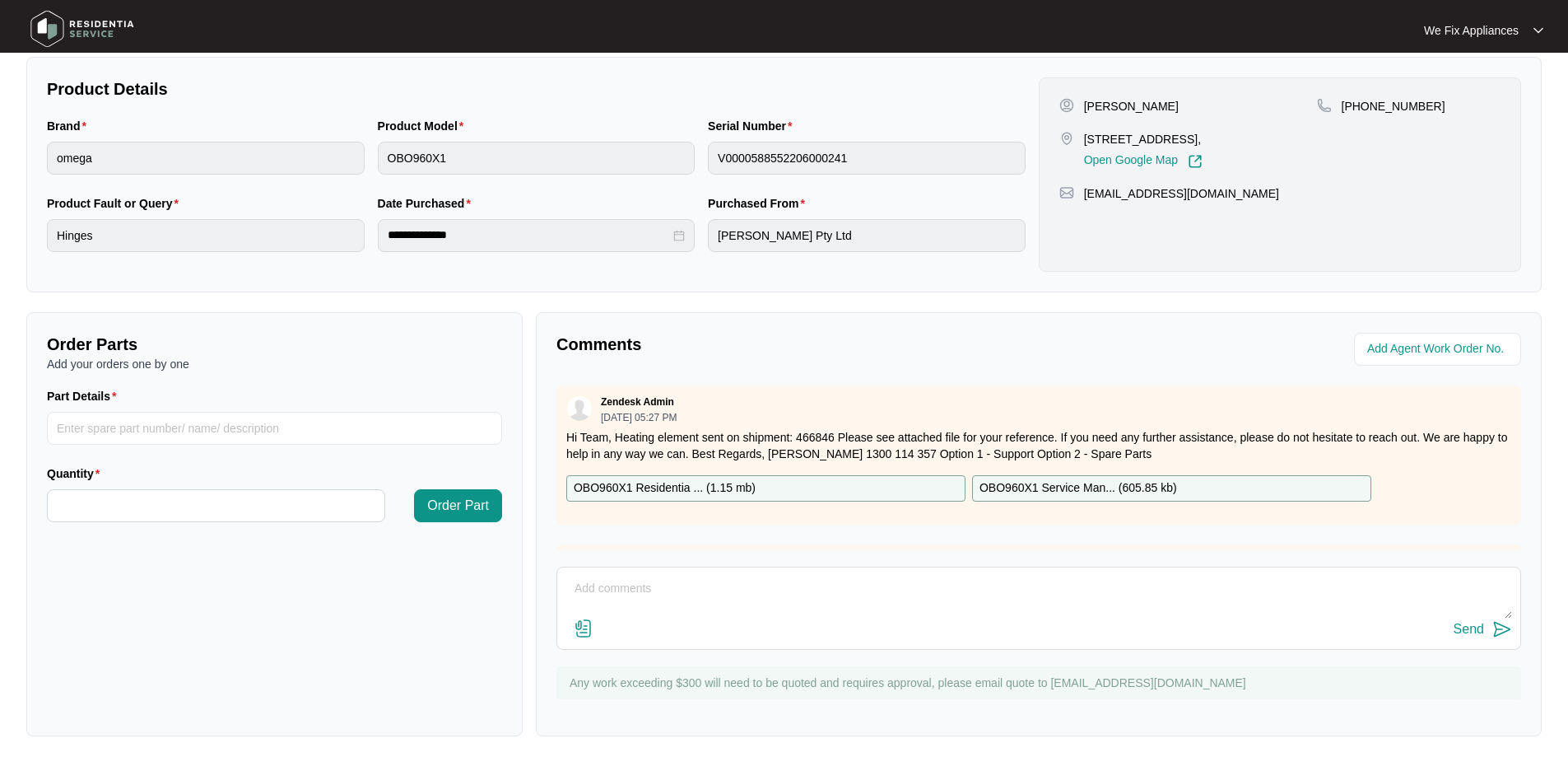
click at [715, 586] on textarea at bounding box center [1038, 597] width 946 height 43
type textarea "h"
drag, startPoint x: 1009, startPoint y: 596, endPoint x: 656, endPoint y: 588, distance: 353.1
click at [528, 588] on div "Order Parts Add your orders one by one Part Details Quantity Order Part Comment…" at bounding box center [784, 524] width 1529 height 424
click at [1150, 614] on textarea "Hi team please add date in for the 10/9 customer has a day off that day thank y…" at bounding box center [1038, 597] width 946 height 43
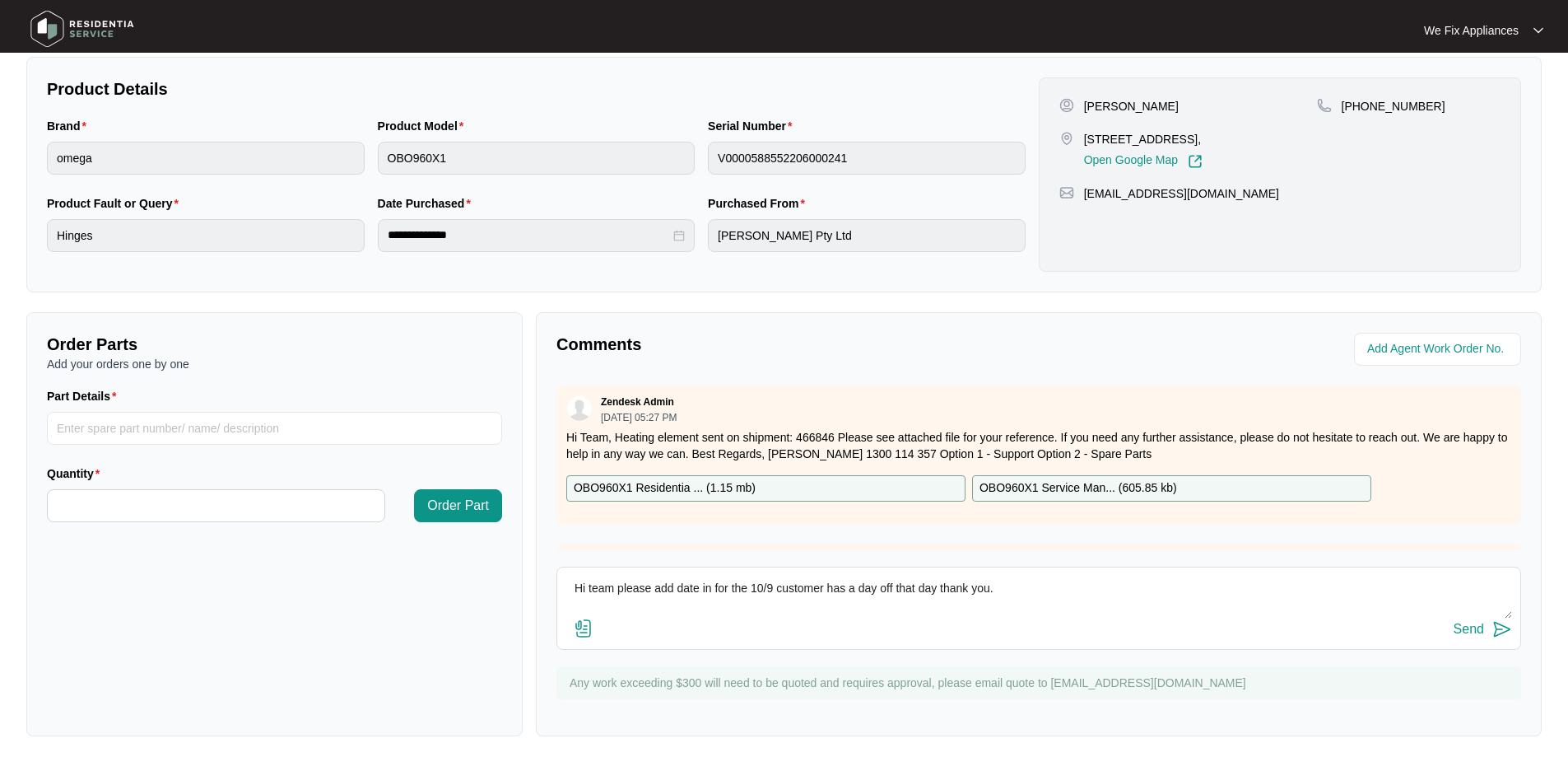
type textarea "Hi team please add date in for the 10/9 customer has a day off that day thank y…"
click at [1472, 622] on div "Send" at bounding box center [1469, 629] width 30 height 15
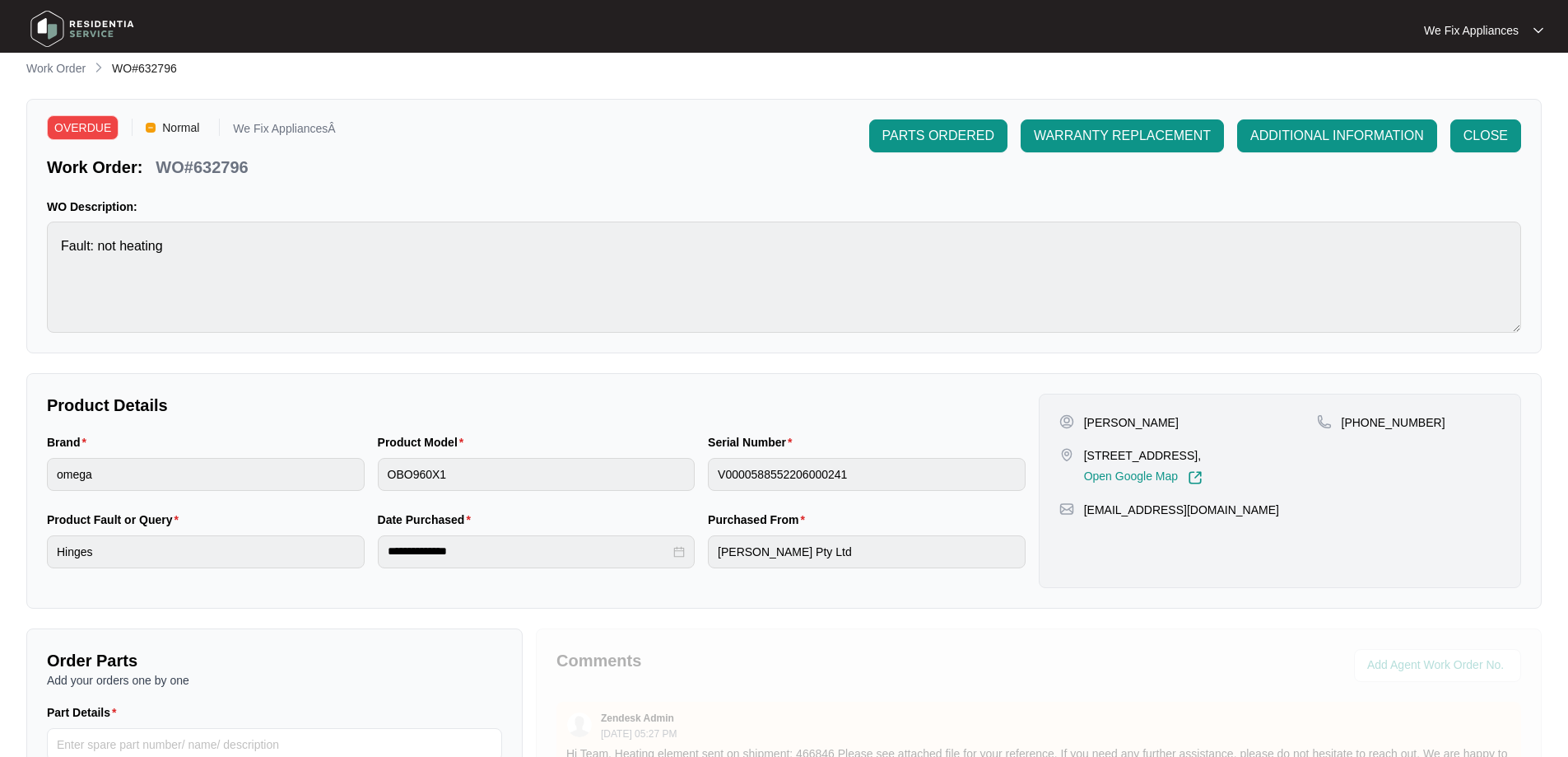
scroll to position [0, 0]
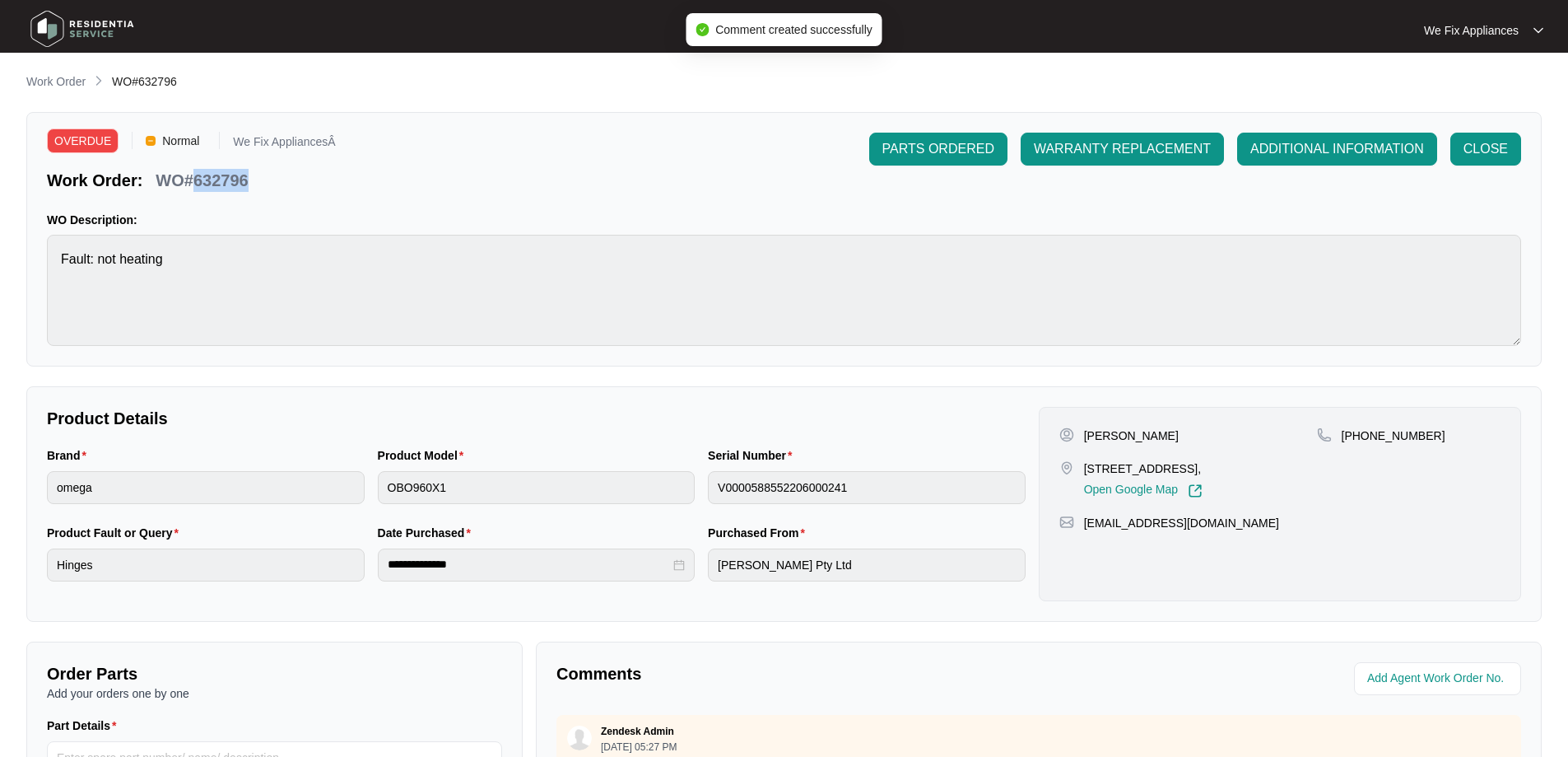
drag, startPoint x: 250, startPoint y: 178, endPoint x: 195, endPoint y: 185, distance: 55.4
click at [195, 185] on div "WO#632796" at bounding box center [202, 177] width 105 height 29
copy p "632796"
click at [80, 36] on img at bounding box center [82, 28] width 115 height 50
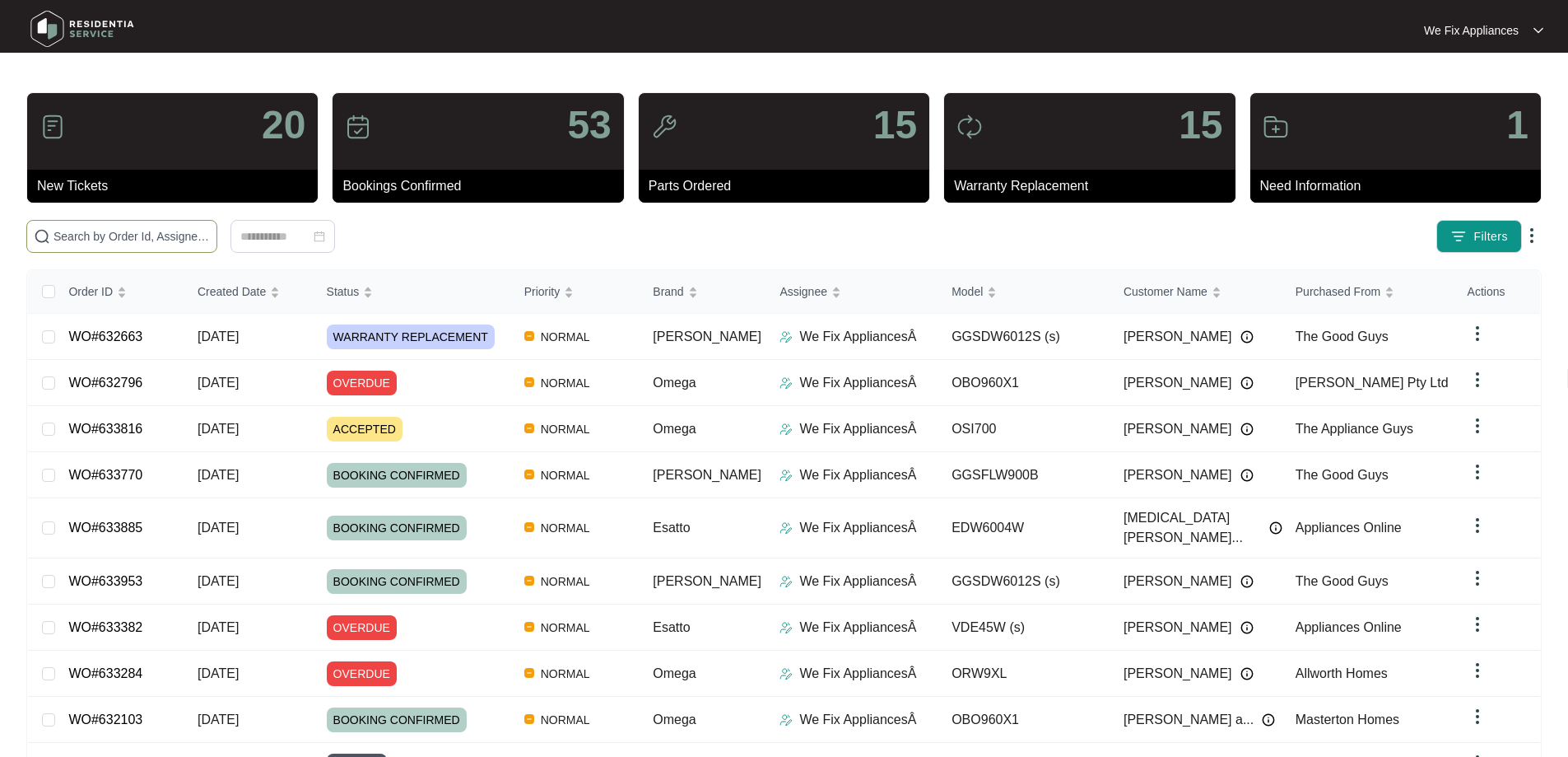
paste input "633816"
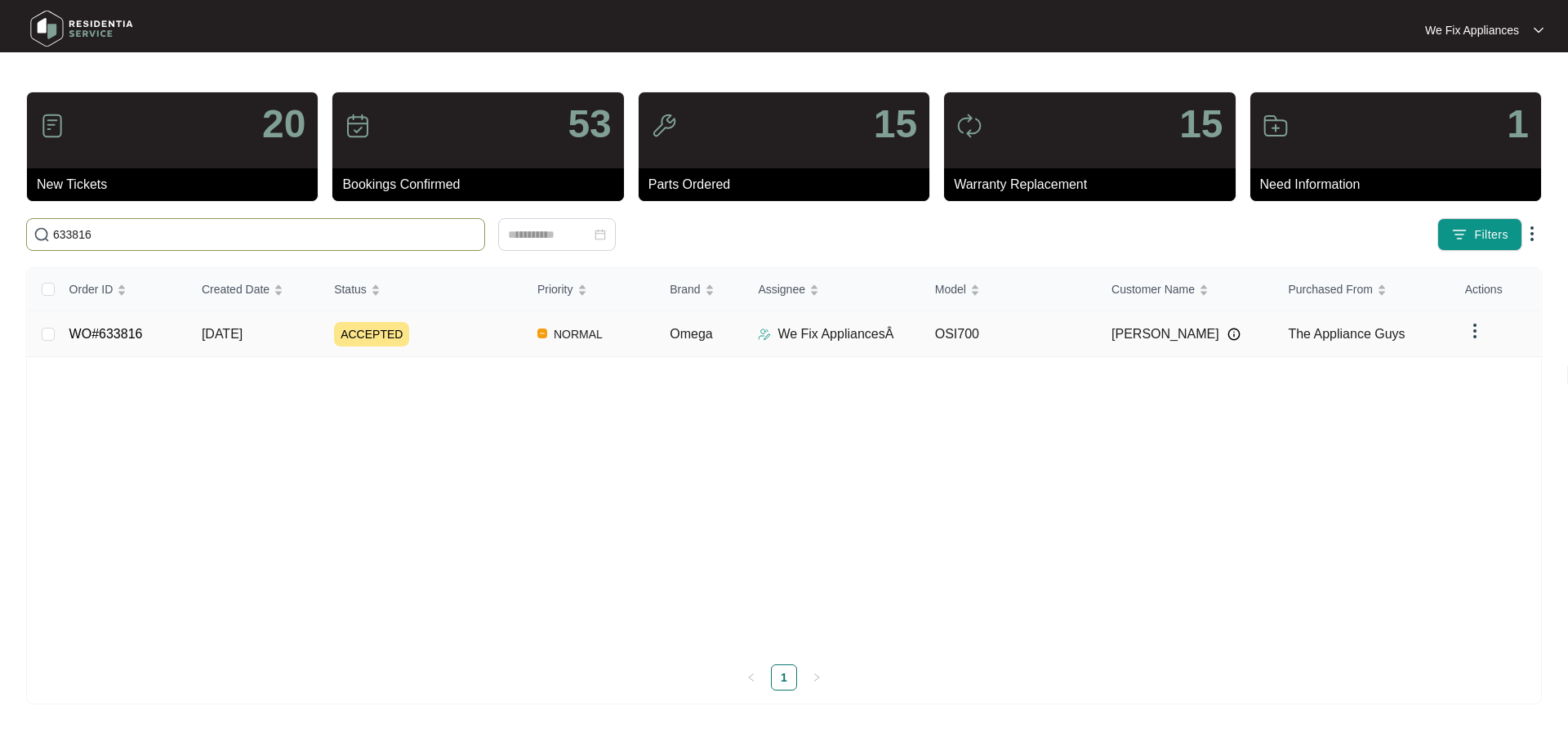
type input "633816"
click at [120, 331] on link "WO#633816" at bounding box center [106, 333] width 74 height 14
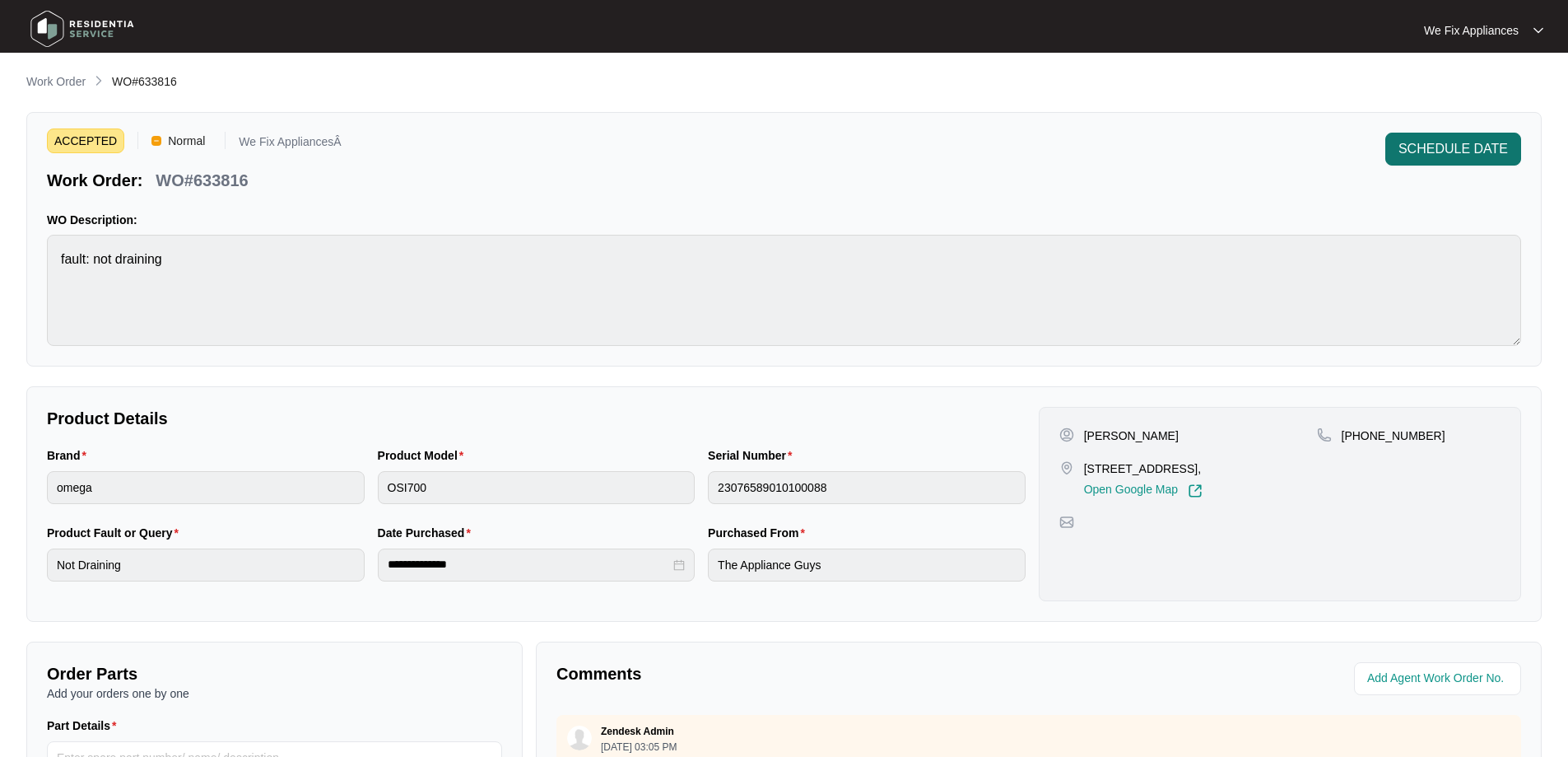
click at [1423, 155] on span "SCHEDULE DATE" at bounding box center [1453, 148] width 110 height 20
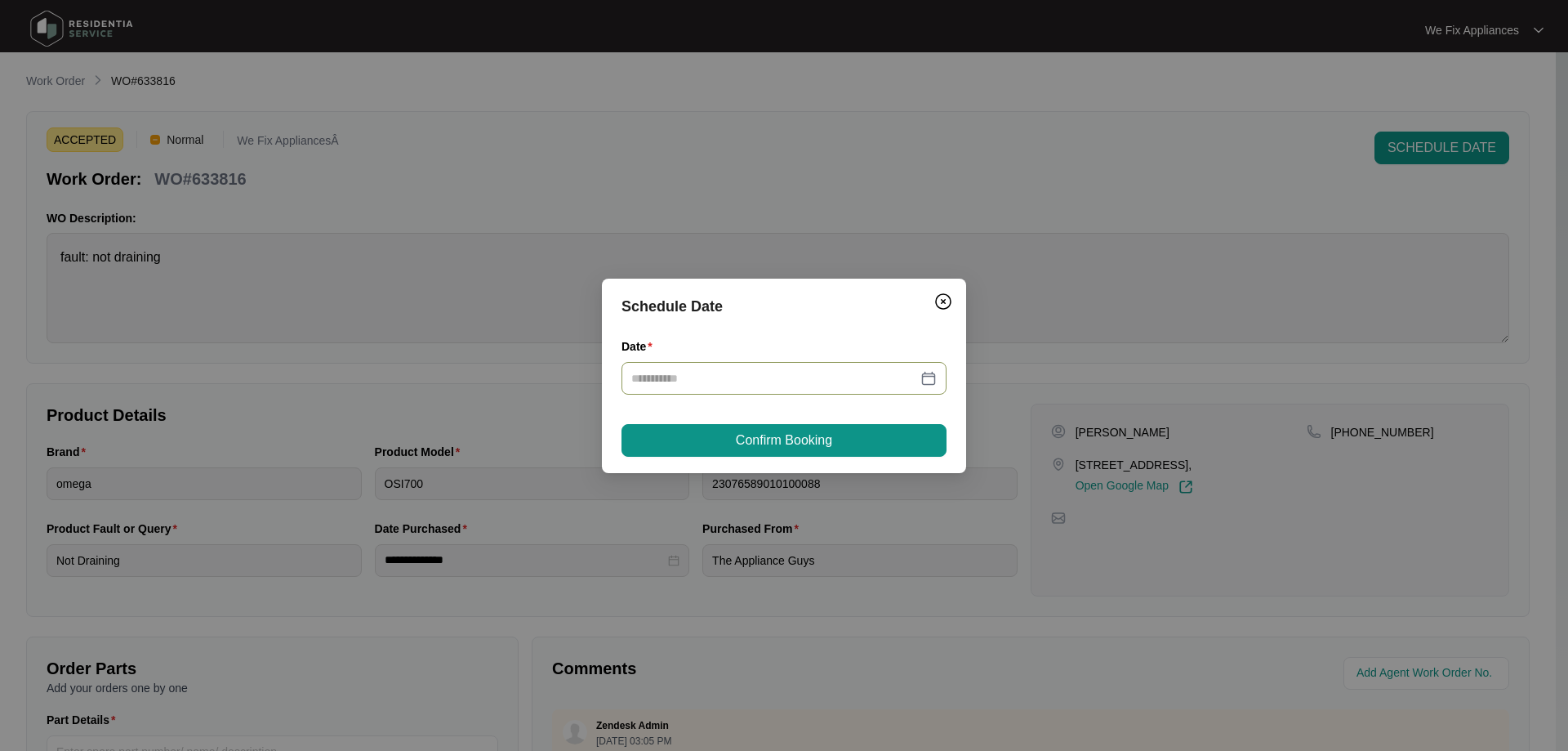
click at [699, 364] on div at bounding box center [784, 378] width 325 height 33
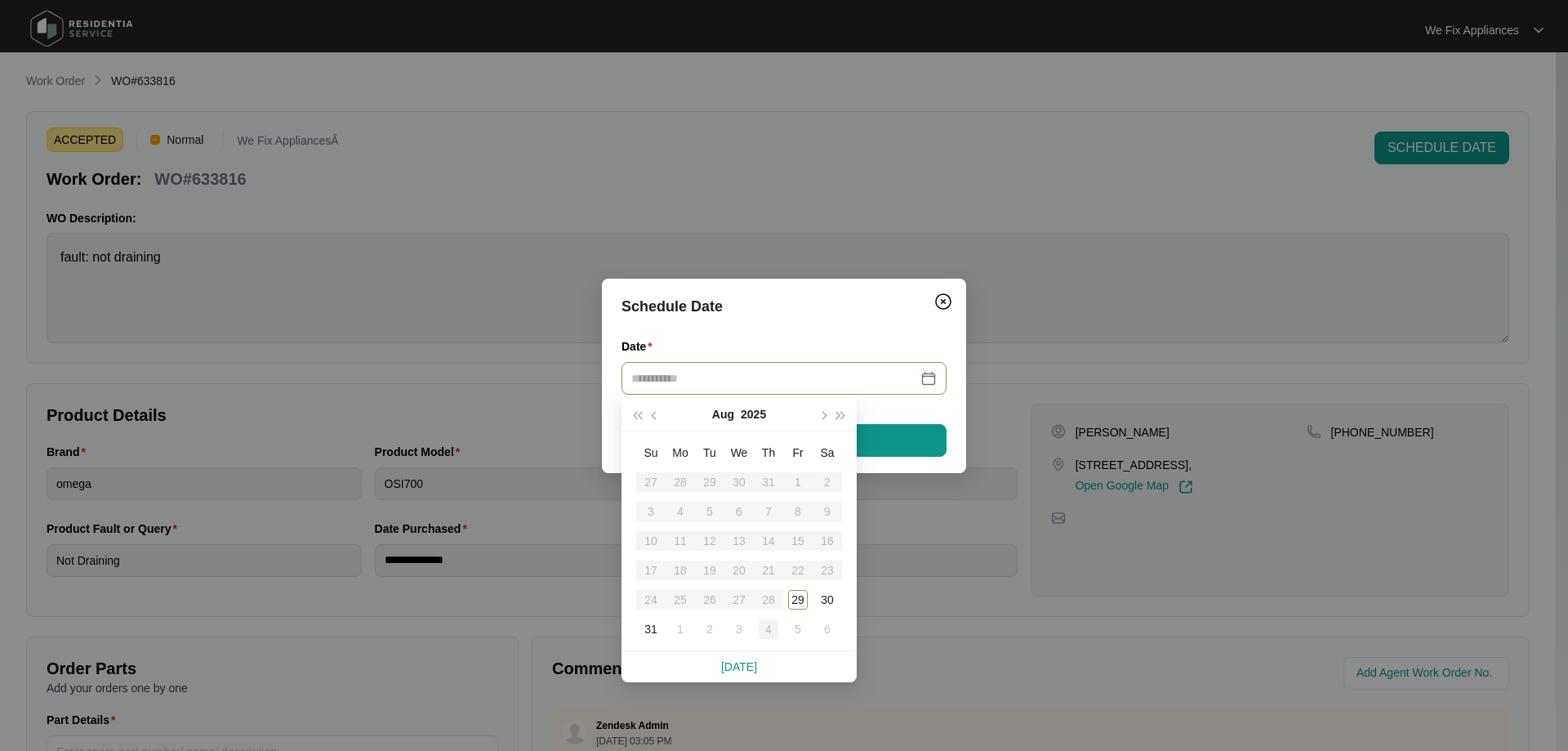
type input "**********"
click at [731, 634] on div "3" at bounding box center [739, 628] width 20 height 20
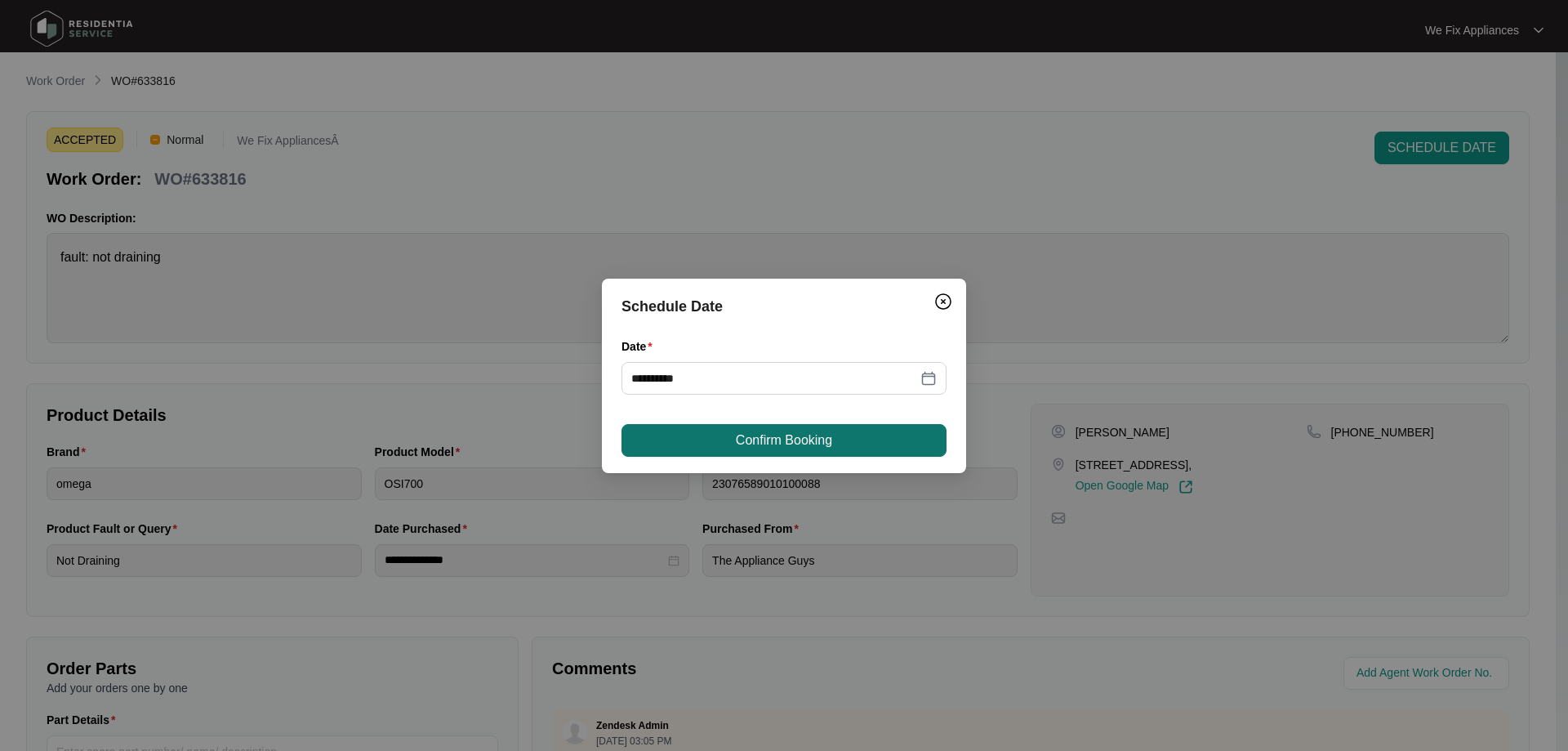
click at [799, 447] on span "Confirm Booking" at bounding box center [784, 440] width 97 height 20
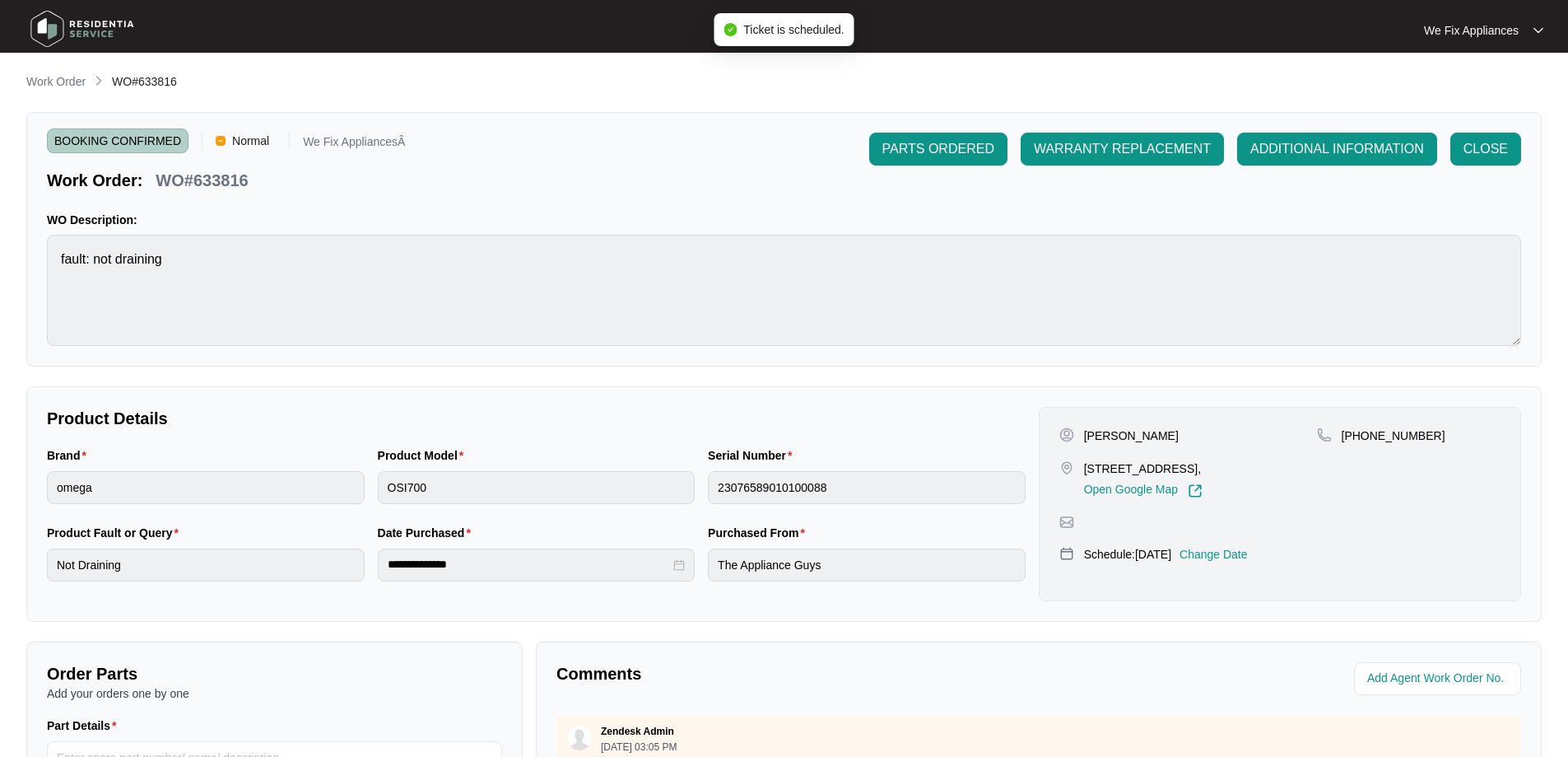
click at [125, 22] on img at bounding box center [82, 28] width 115 height 50
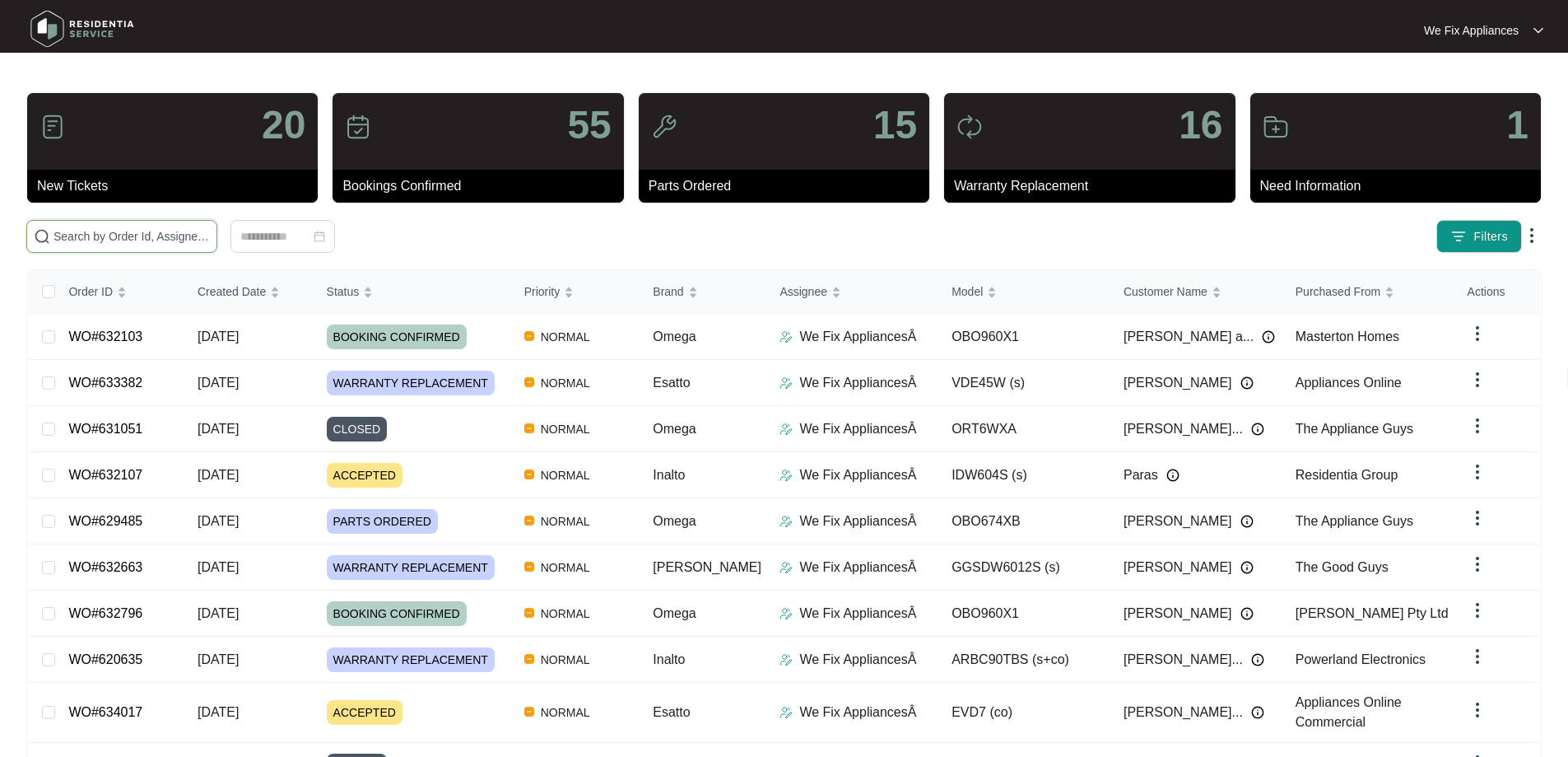
drag, startPoint x: 178, startPoint y: 227, endPoint x: 167, endPoint y: 231, distance: 11.7
paste input "633725"
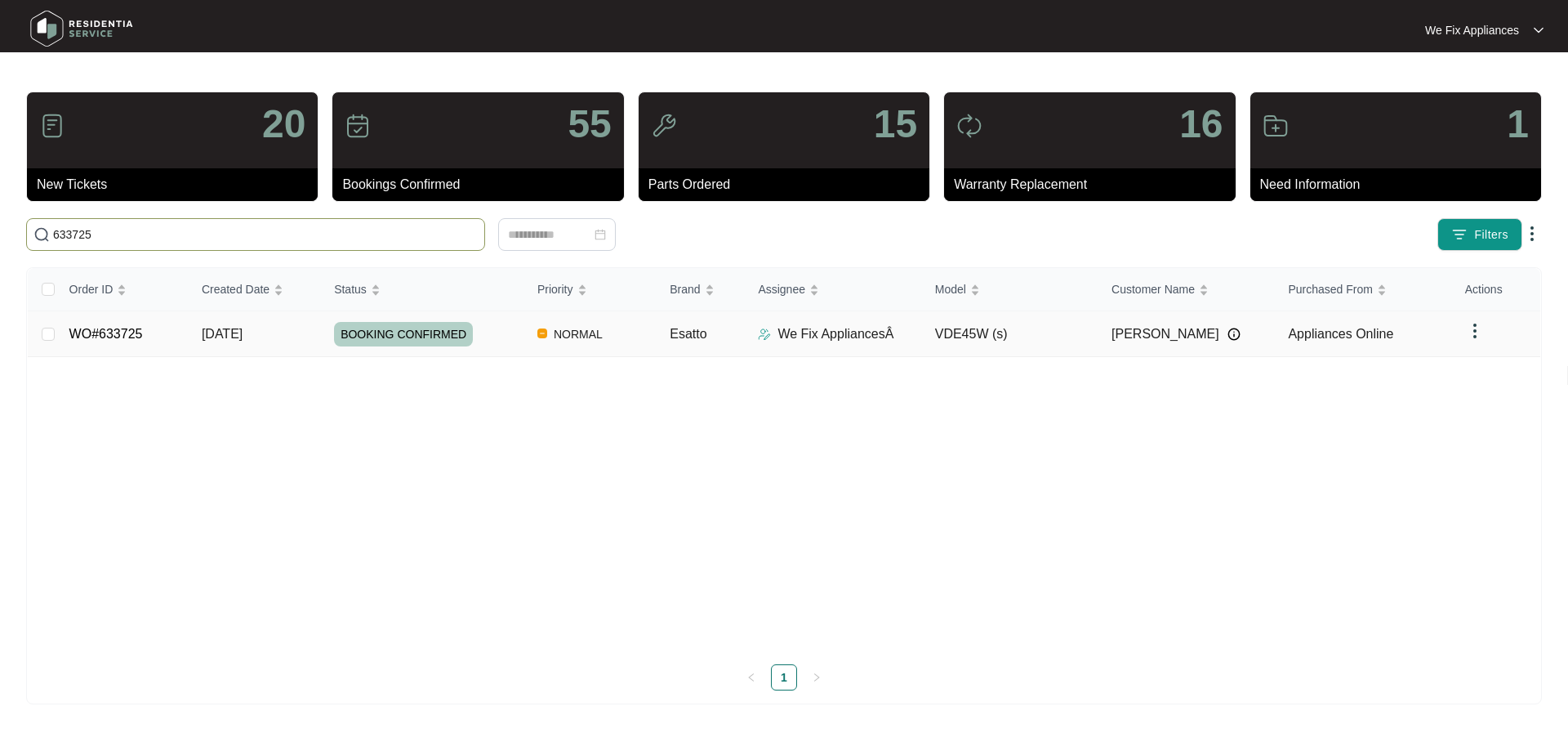
type input "633725"
click at [115, 331] on link "WO#633725" at bounding box center [106, 333] width 74 height 14
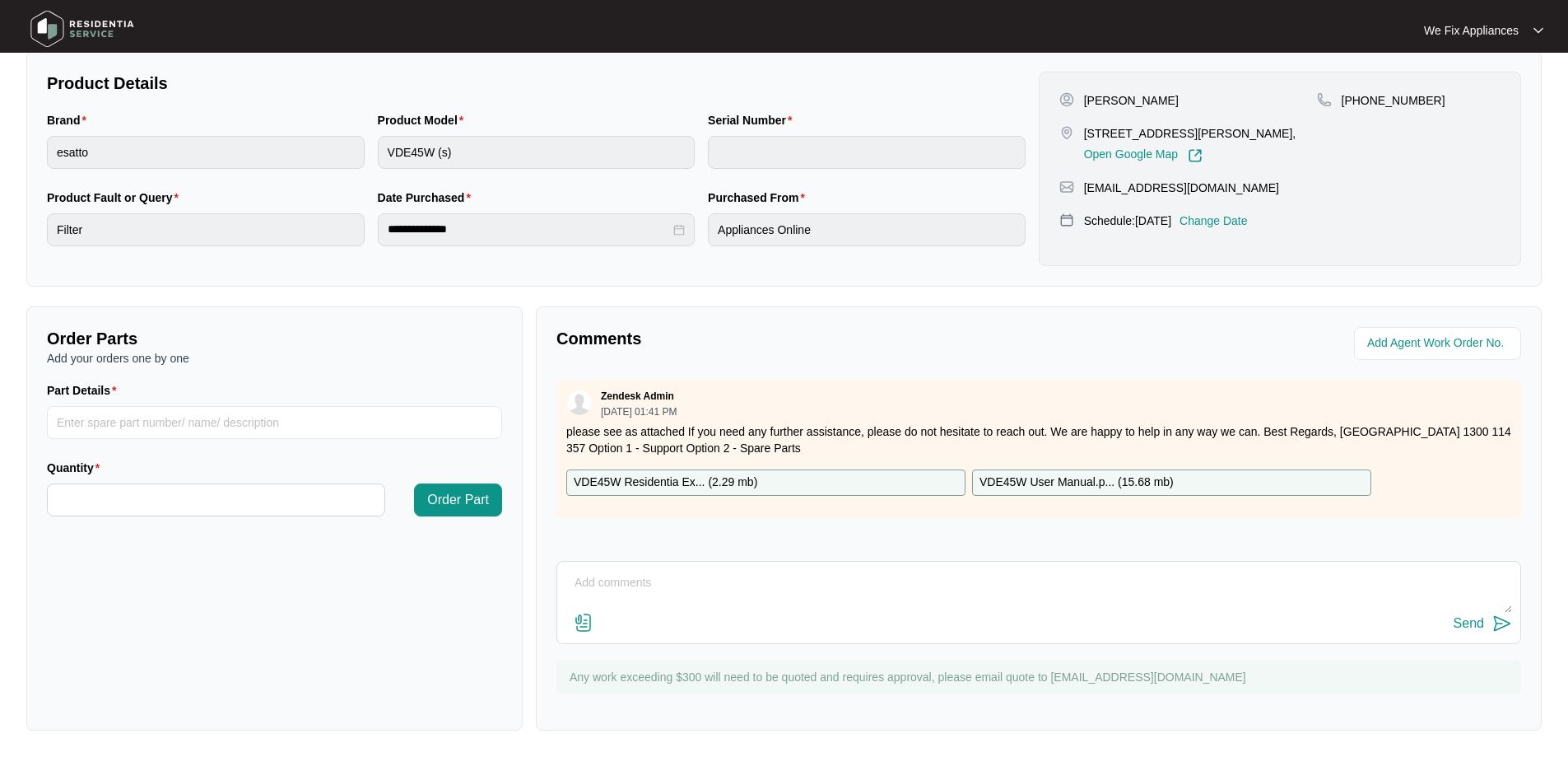
scroll to position [336, 0]
click at [1259, 222] on div "[PERSON_NAME] [STREET_ADDRESS][PERSON_NAME], Open Google Map [PHONE_NUMBER] [EM…" at bounding box center [1280, 168] width 482 height 194
click at [1243, 229] on p "Change Date" at bounding box center [1214, 220] width 68 height 17
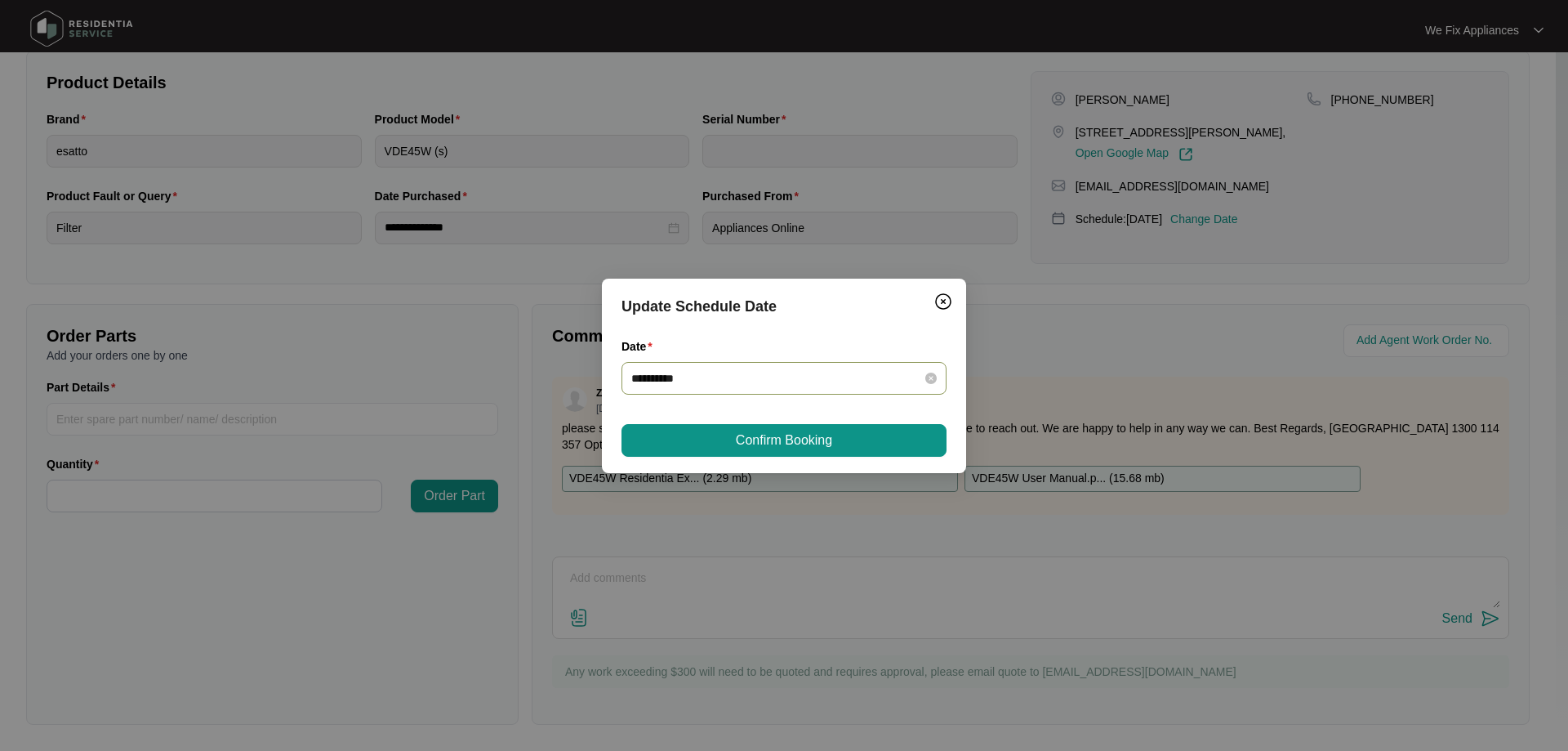
click at [781, 383] on input "**********" at bounding box center [773, 378] width 286 height 18
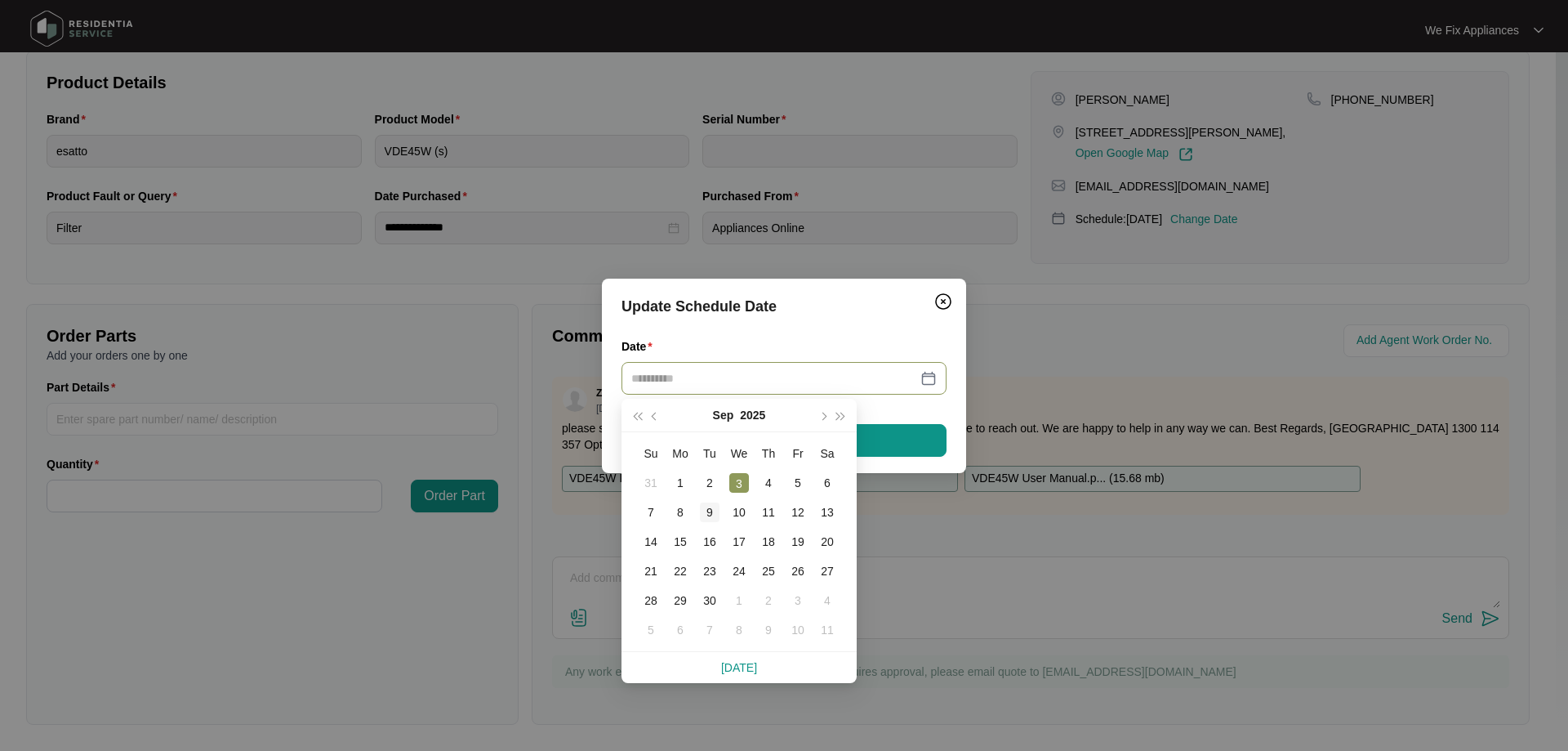
click at [704, 507] on div "9" at bounding box center [709, 512] width 20 height 20
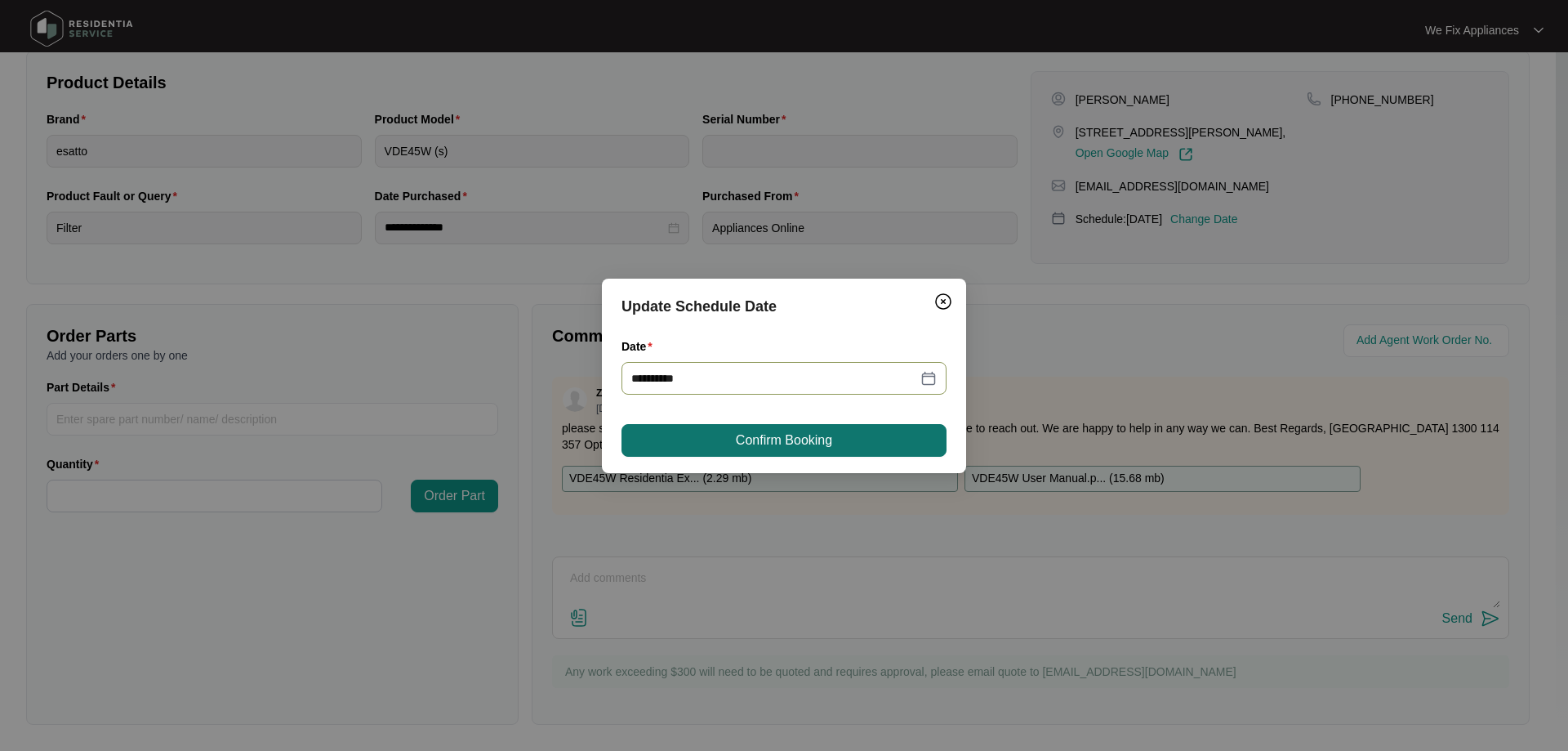
type input "**********"
click at [744, 438] on span "Confirm Booking" at bounding box center [784, 440] width 97 height 20
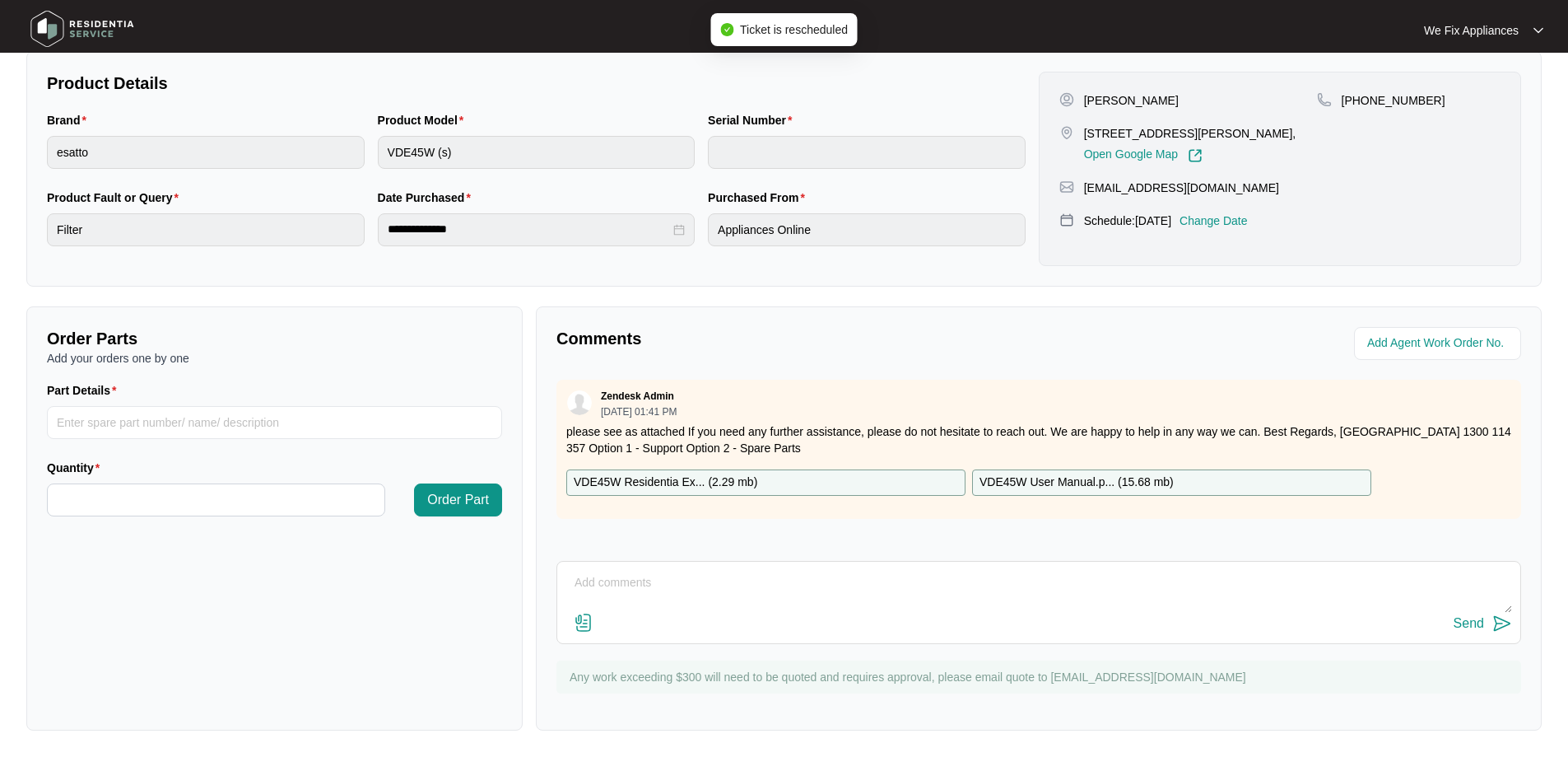
click at [661, 584] on textarea at bounding box center [1038, 591] width 946 height 43
type textarea "c"
type textarea "Juts fyi guys,customer cancelled next week appointment wants the following week…"
click at [1476, 618] on div "Send" at bounding box center [1469, 623] width 30 height 15
click at [93, 23] on img at bounding box center [82, 28] width 115 height 50
